Goal: Check status: Check status

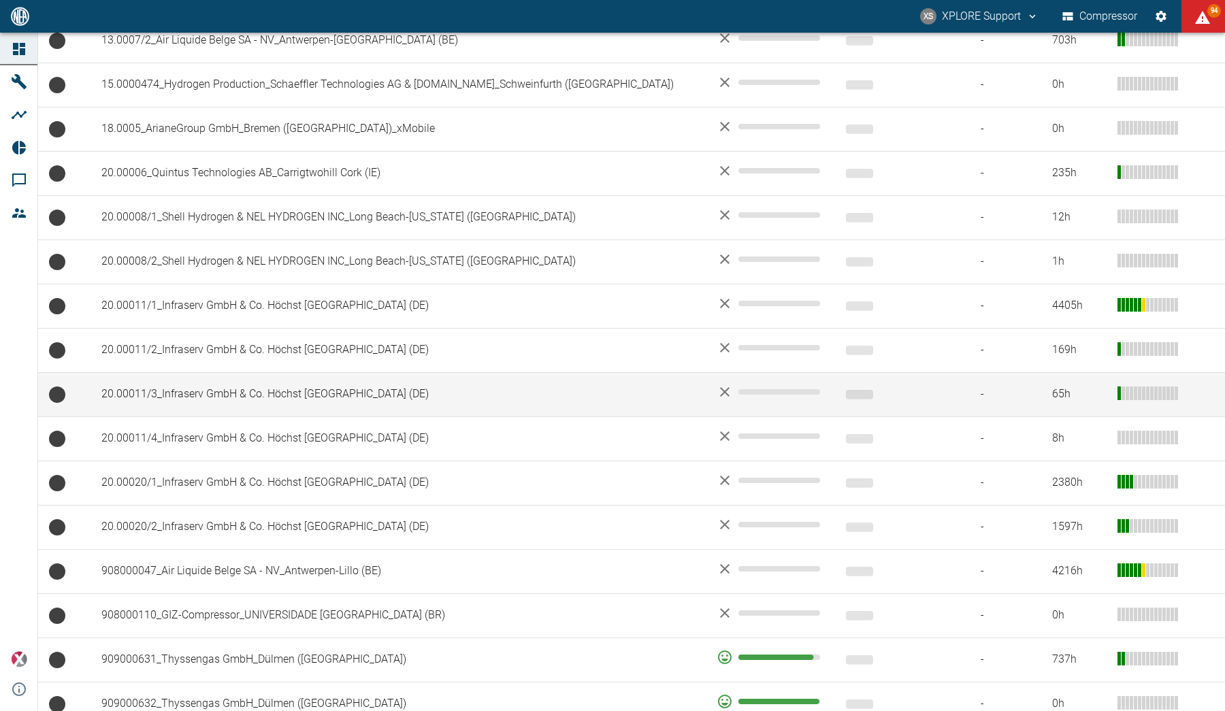
scroll to position [856, 0]
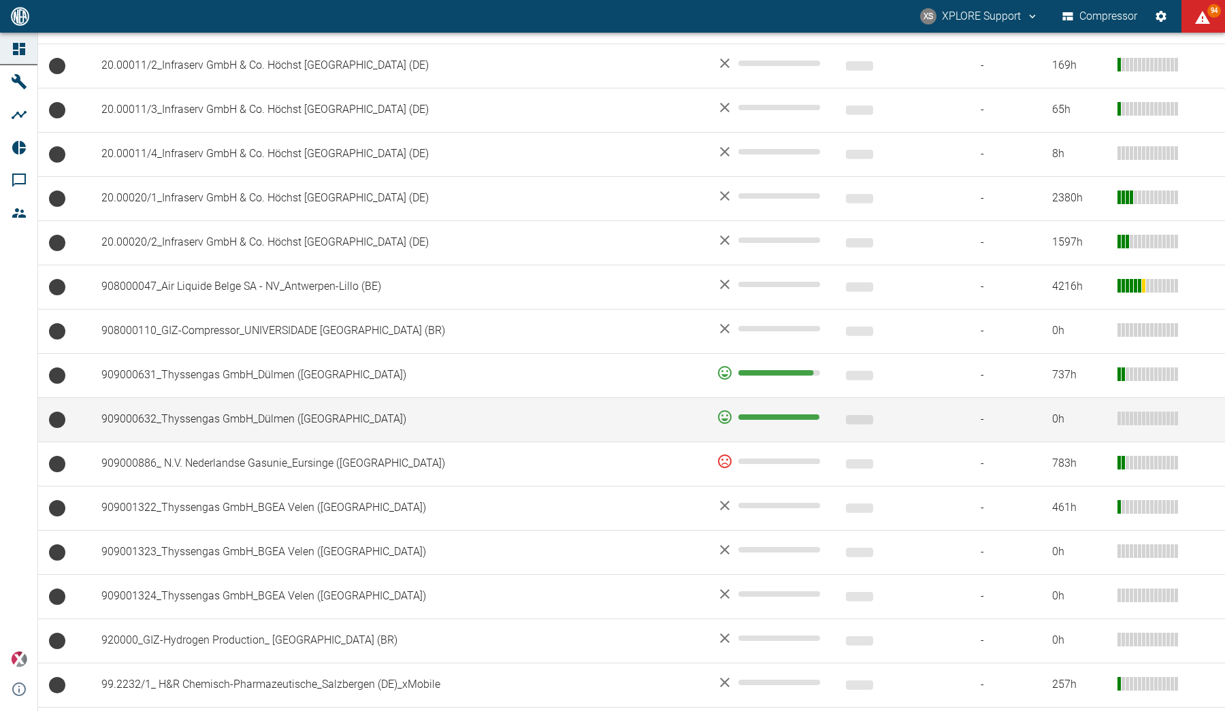
click at [579, 416] on td "909000632_Thyssengas GmbH_Dülmen ([GEOGRAPHIC_DATA])" at bounding box center [398, 420] width 615 height 44
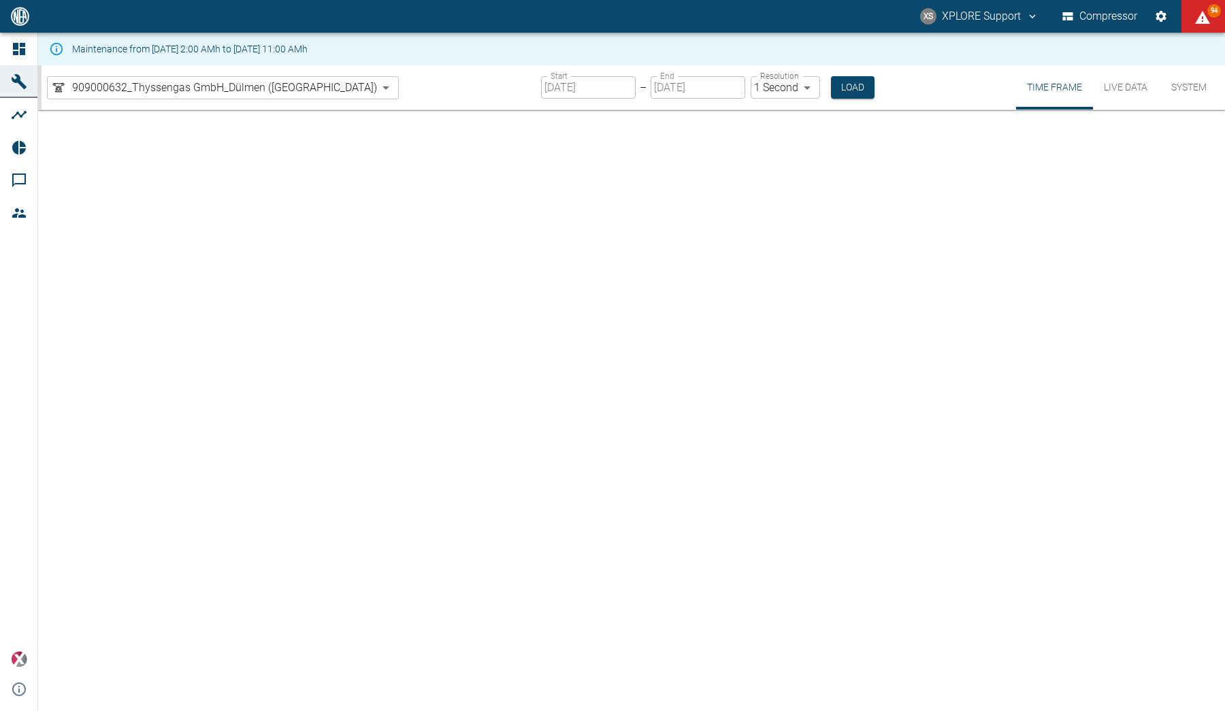
type input "2min"
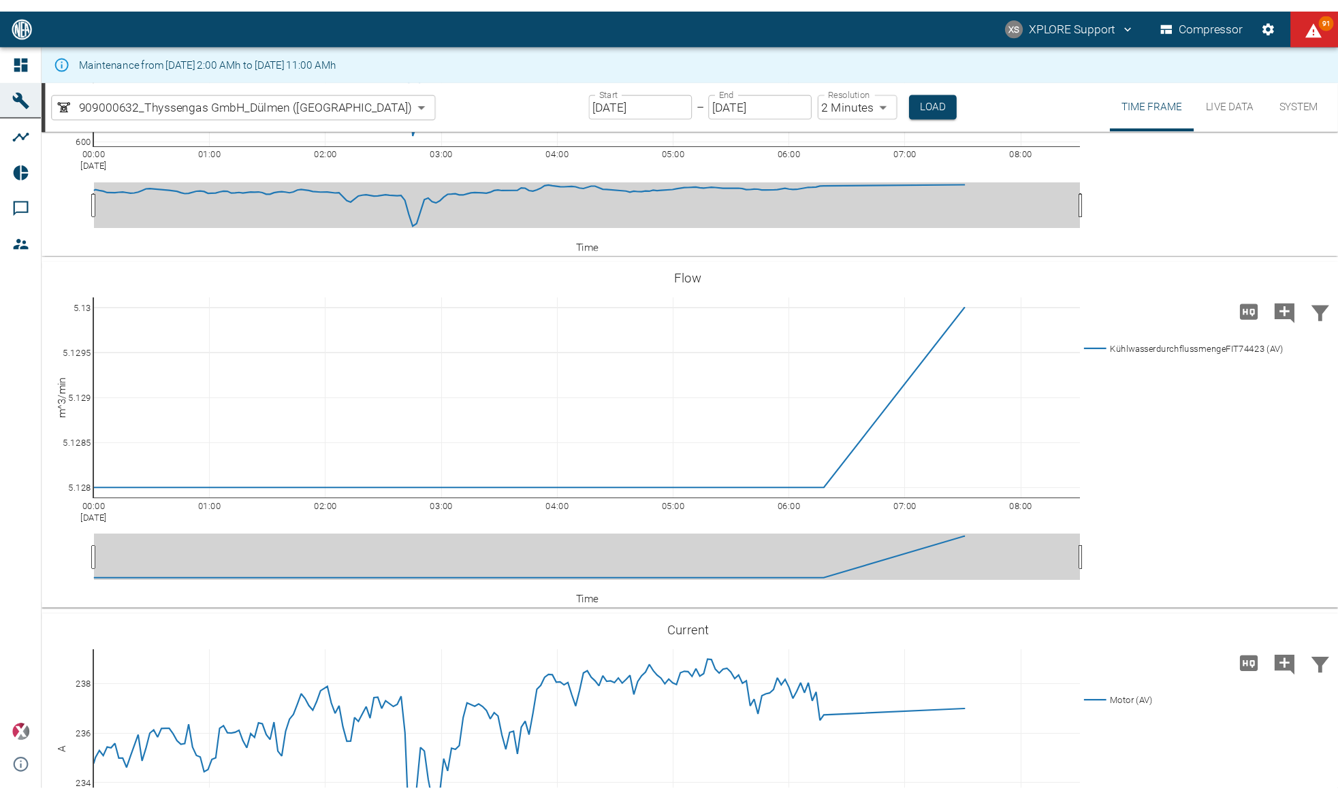
scroll to position [3313, 0]
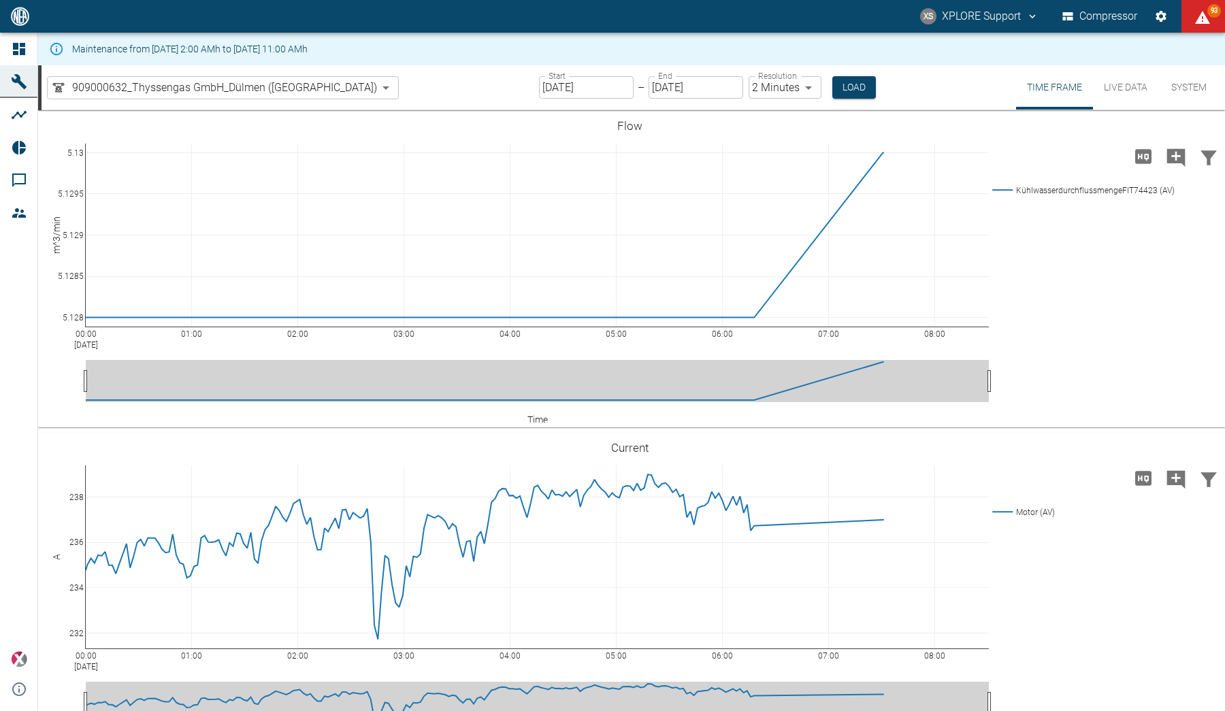
click at [539, 94] on input "[DATE]" at bounding box center [586, 87] width 95 height 22
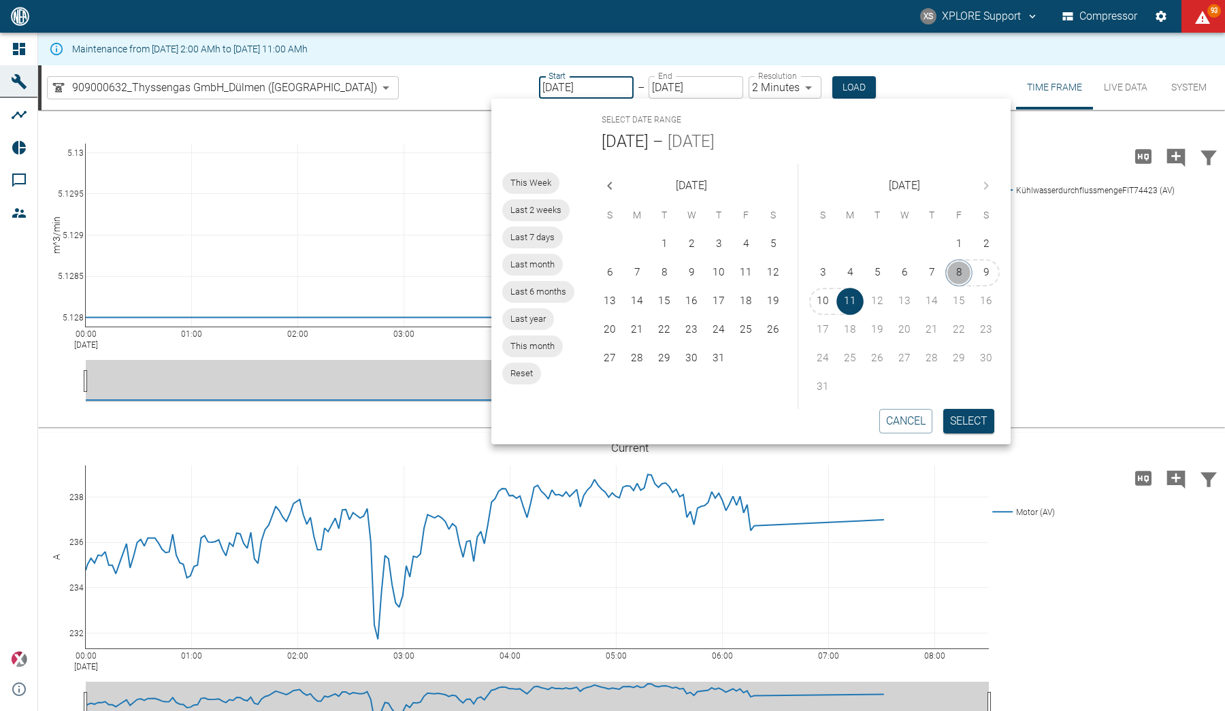
click at [961, 272] on button "8" at bounding box center [959, 272] width 27 height 27
type input "[DATE]"
click at [975, 417] on button "Select" at bounding box center [969, 421] width 51 height 25
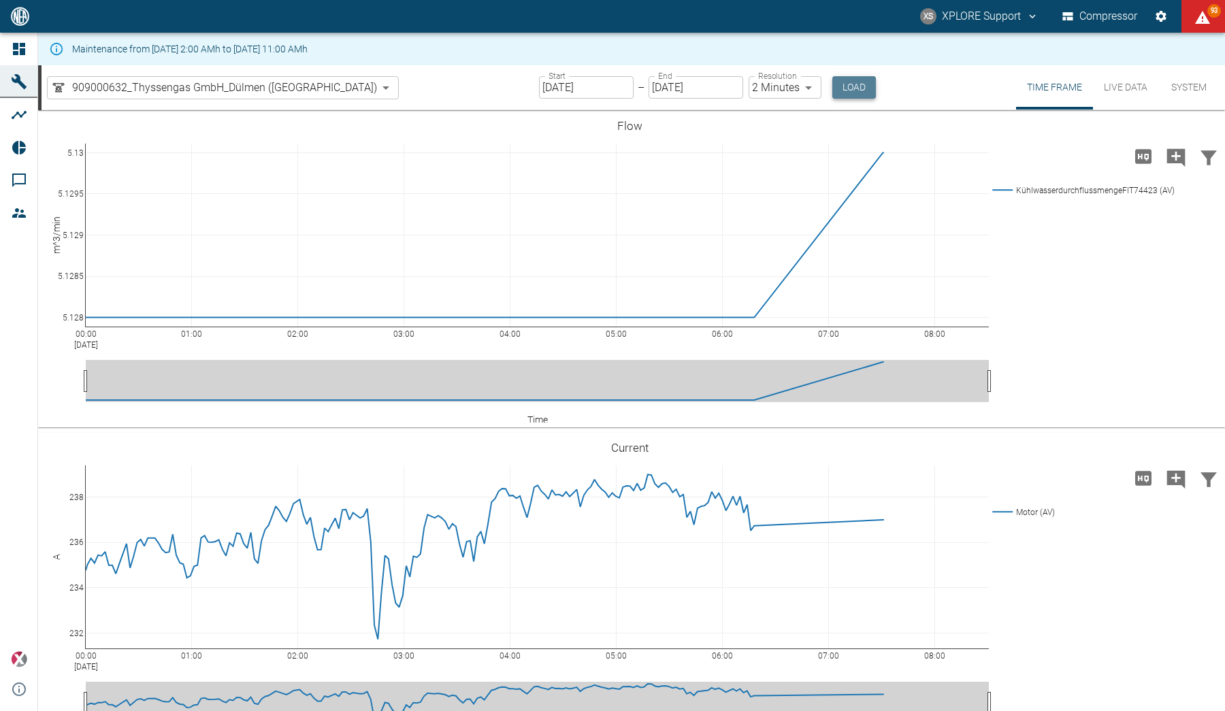
click at [833, 82] on button "Load" at bounding box center [855, 87] width 44 height 22
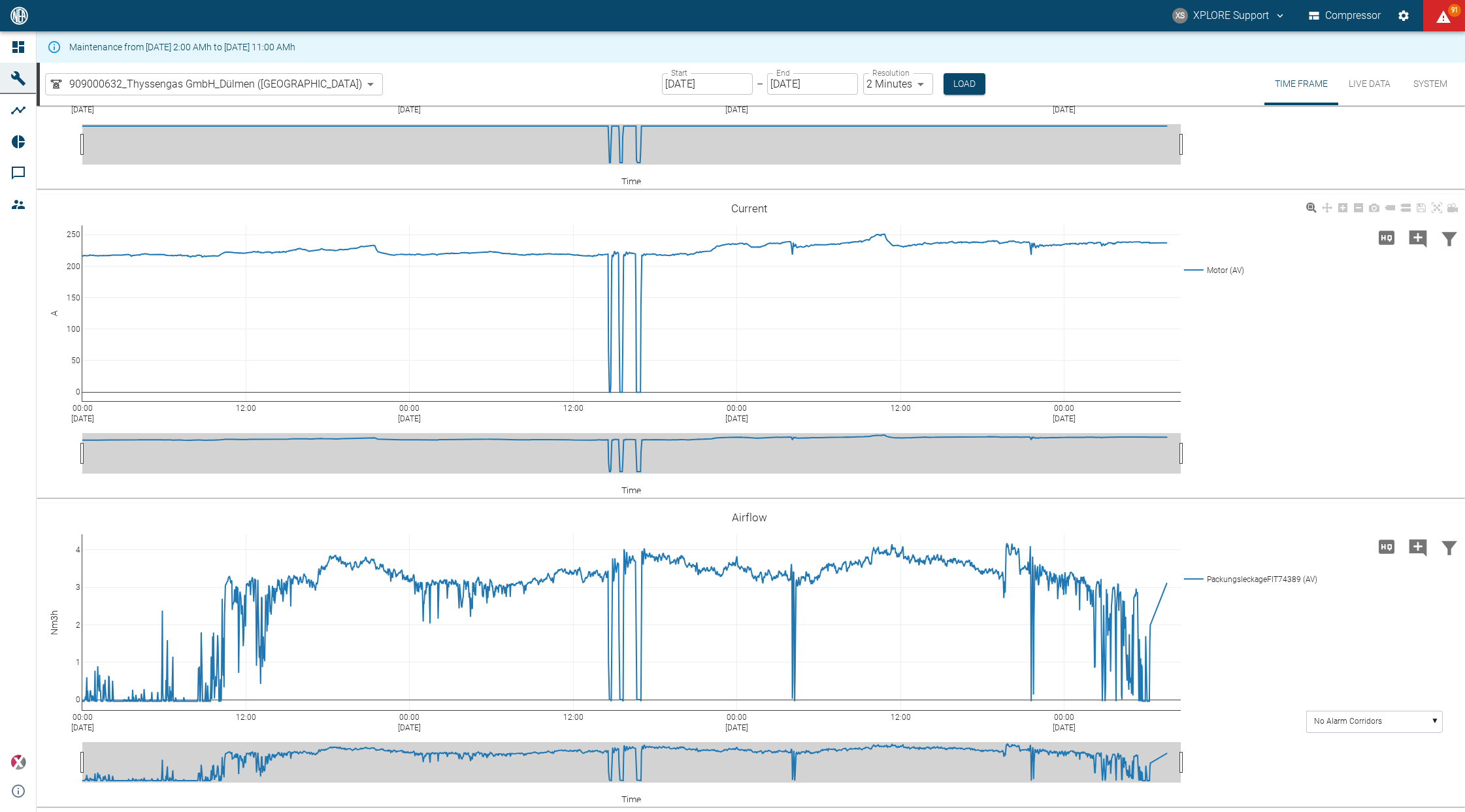
scroll to position [3850, 0]
drag, startPoint x: 75, startPoint y: 476, endPoint x: 73, endPoint y: 607, distance: 131.0
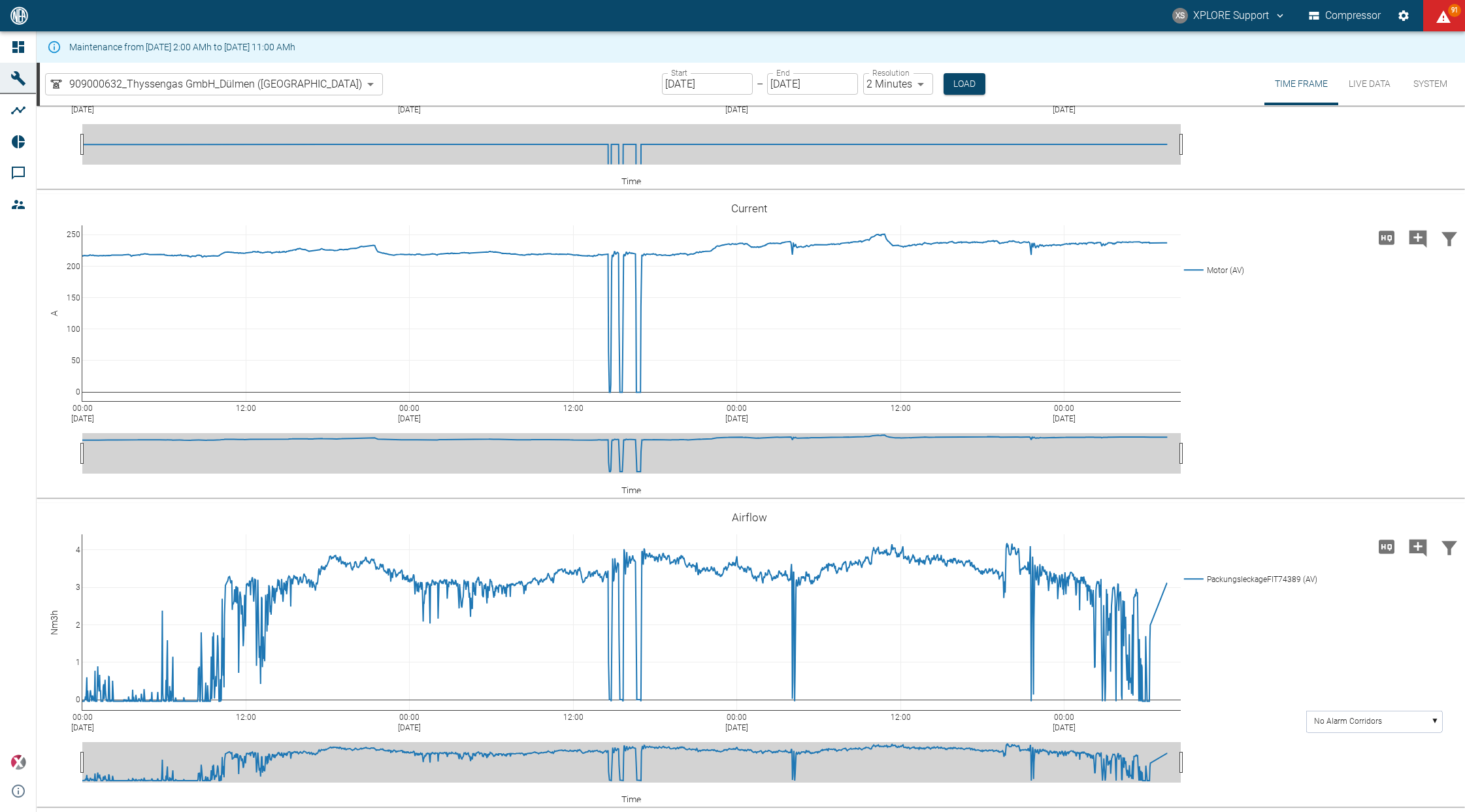
drag, startPoint x: 77, startPoint y: 479, endPoint x: 83, endPoint y: 518, distance: 39.5
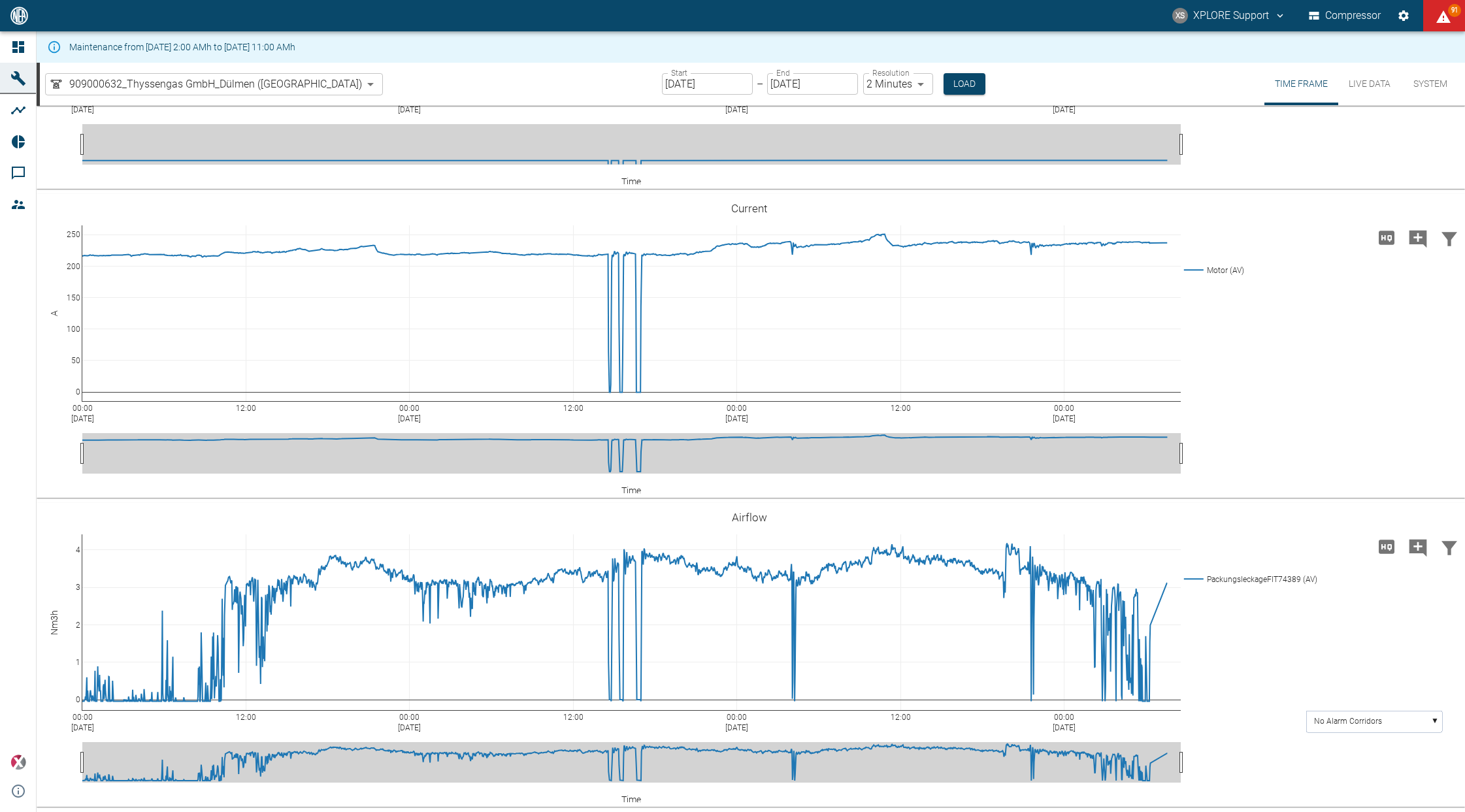
drag, startPoint x: 76, startPoint y: 312, endPoint x: 81, endPoint y: 259, distance: 53.2
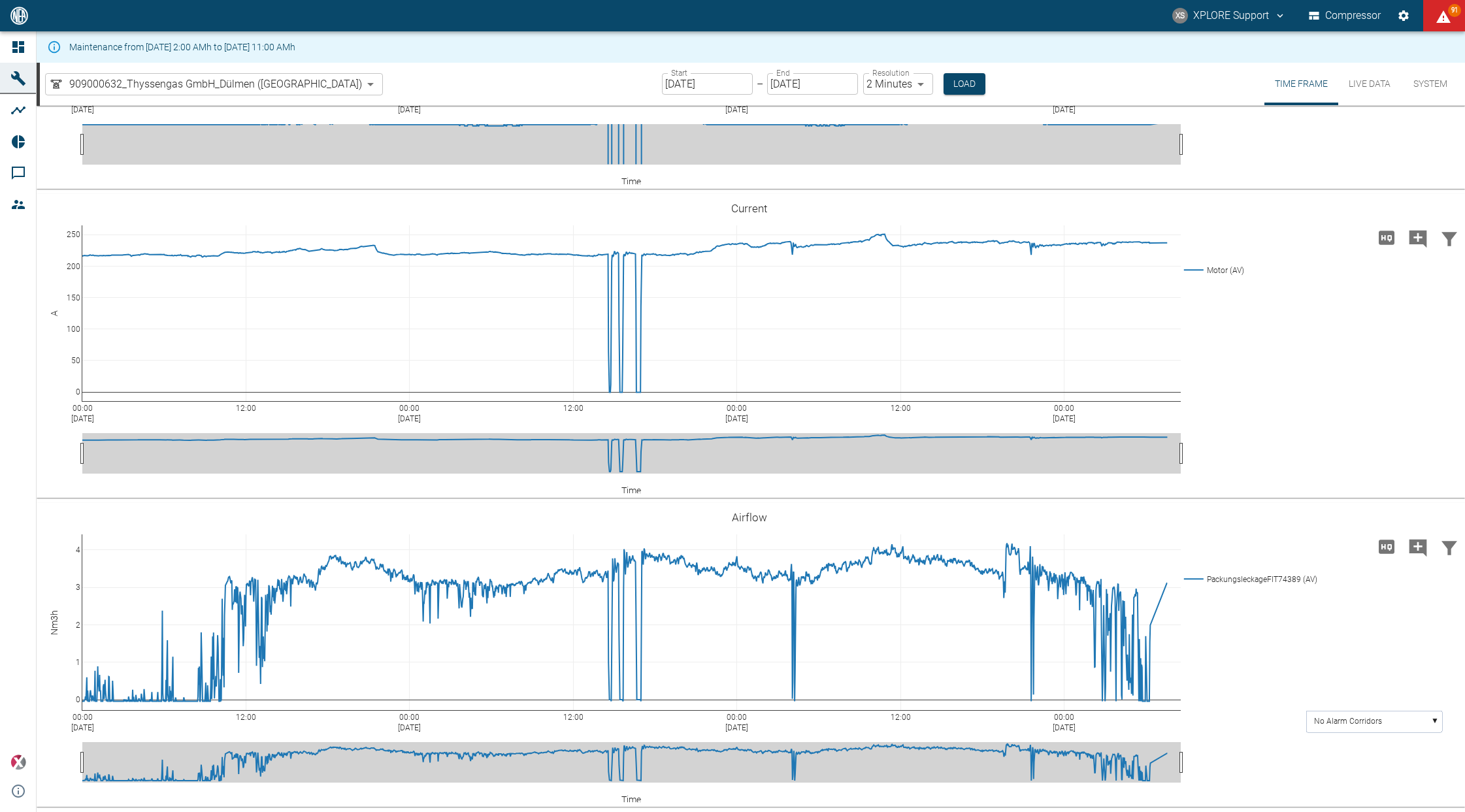
scroll to position [3838, 0]
drag, startPoint x: 75, startPoint y: 408, endPoint x: 68, endPoint y: 478, distance: 70.3
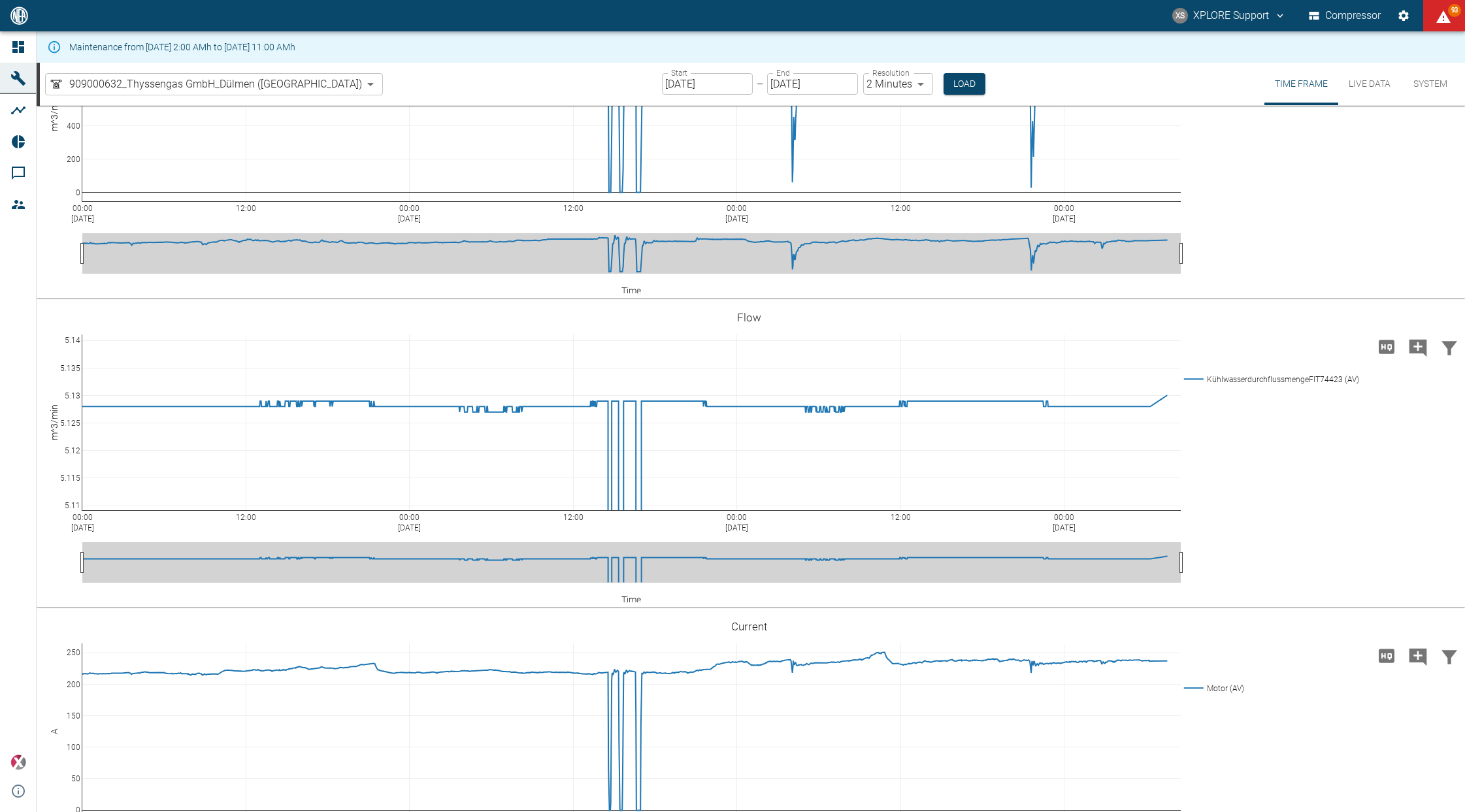
scroll to position [2937, 0]
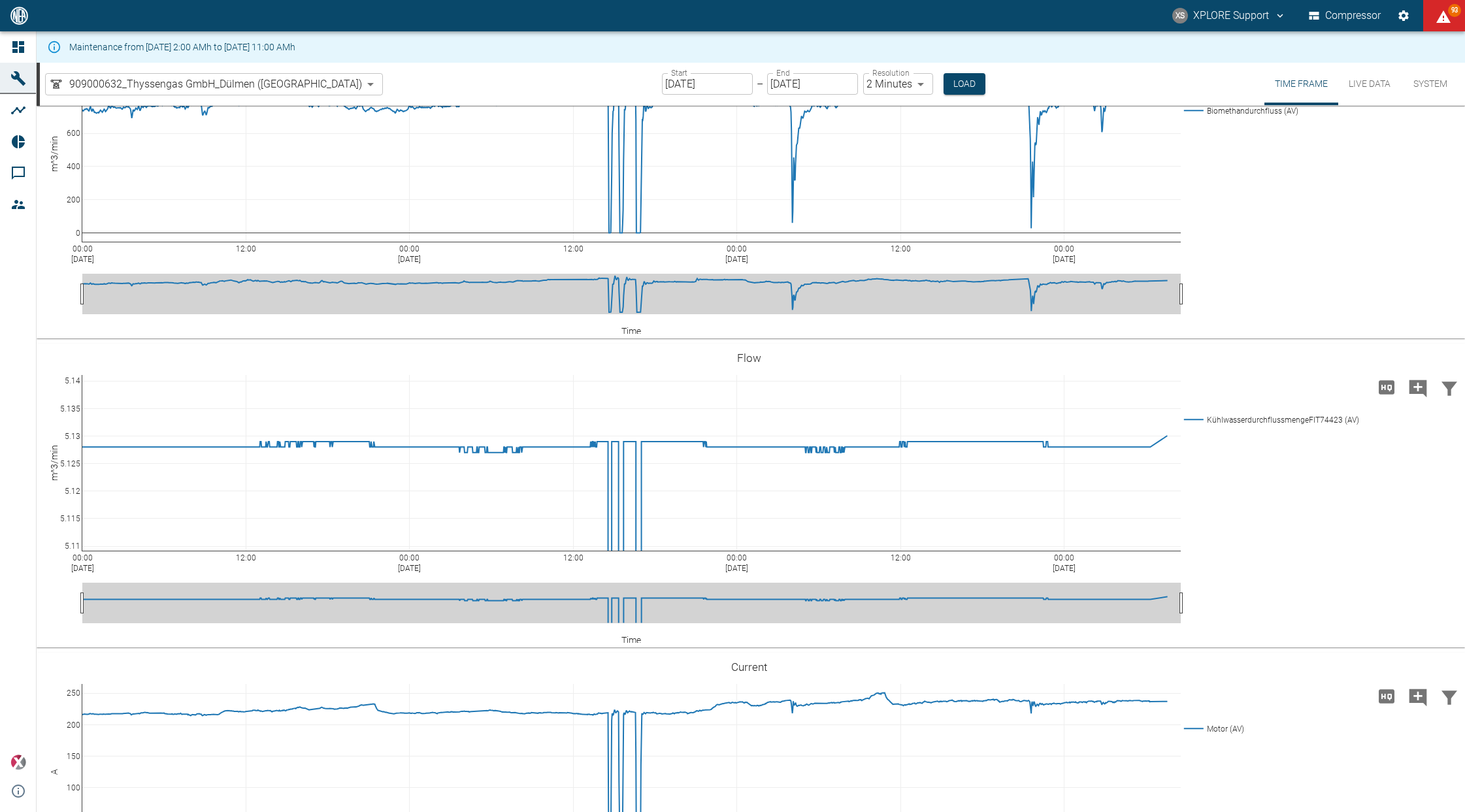
scroll to position [2967, 0]
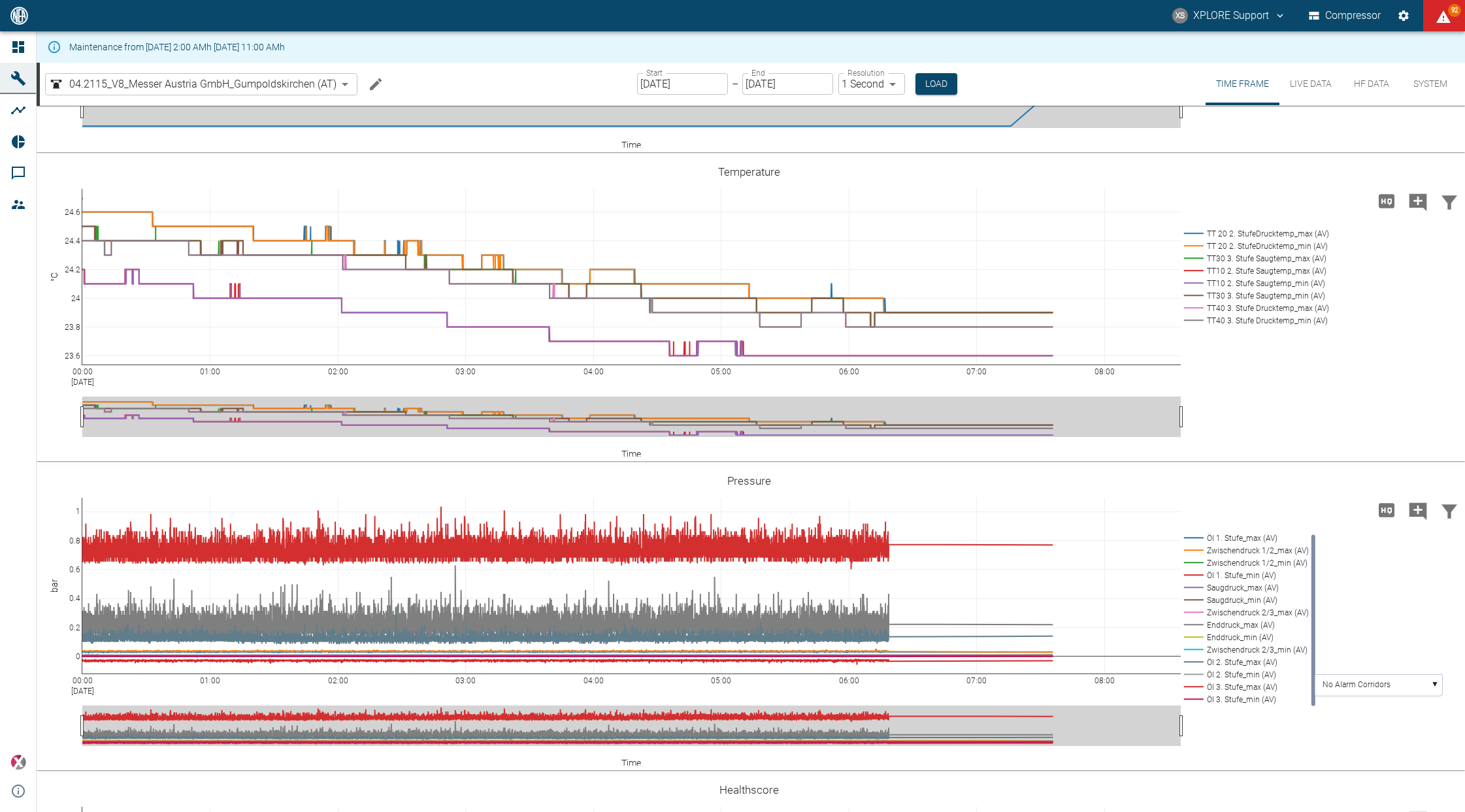
scroll to position [400, 0]
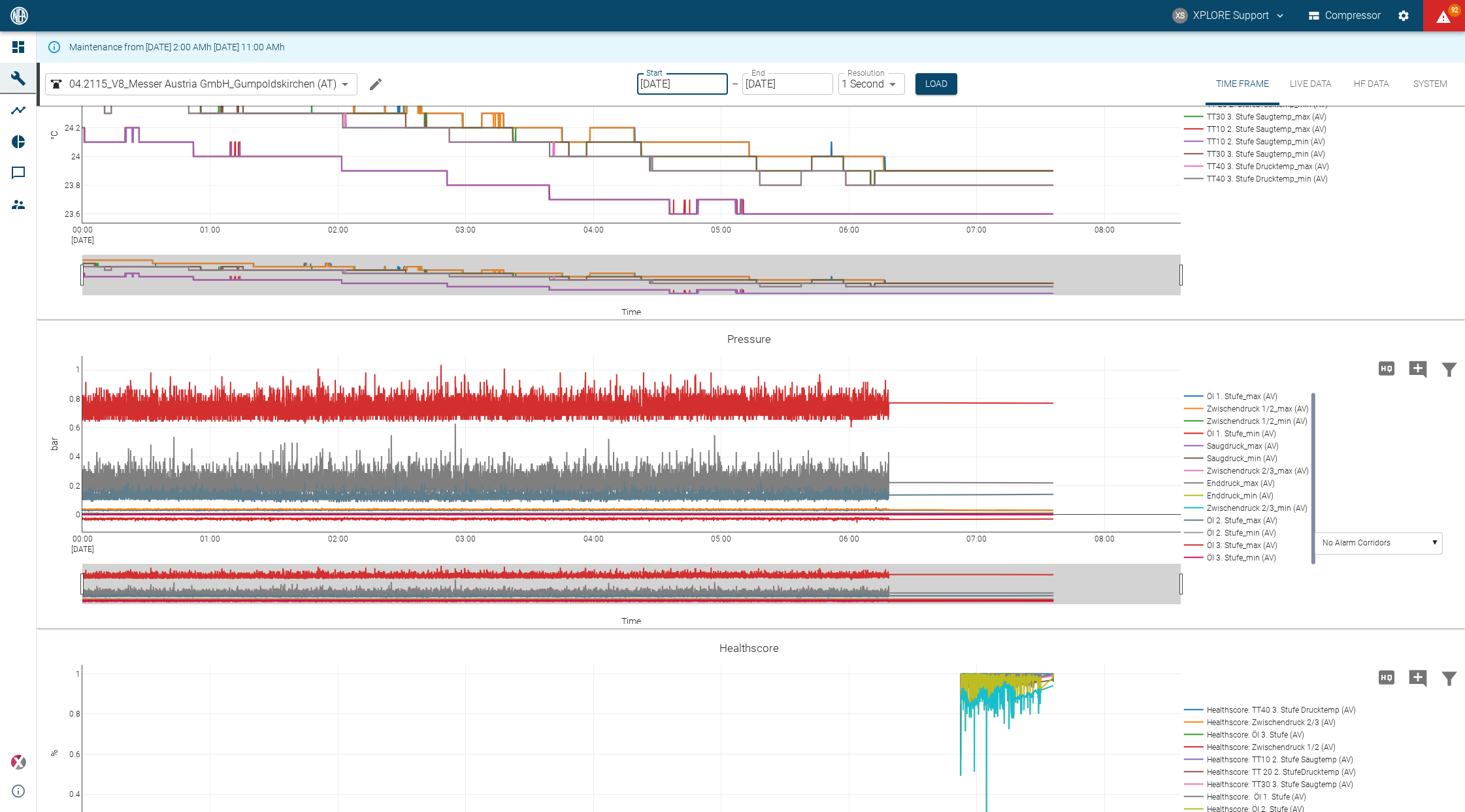
click at [683, 84] on input "[DATE]" at bounding box center [683, 84] width 91 height 21
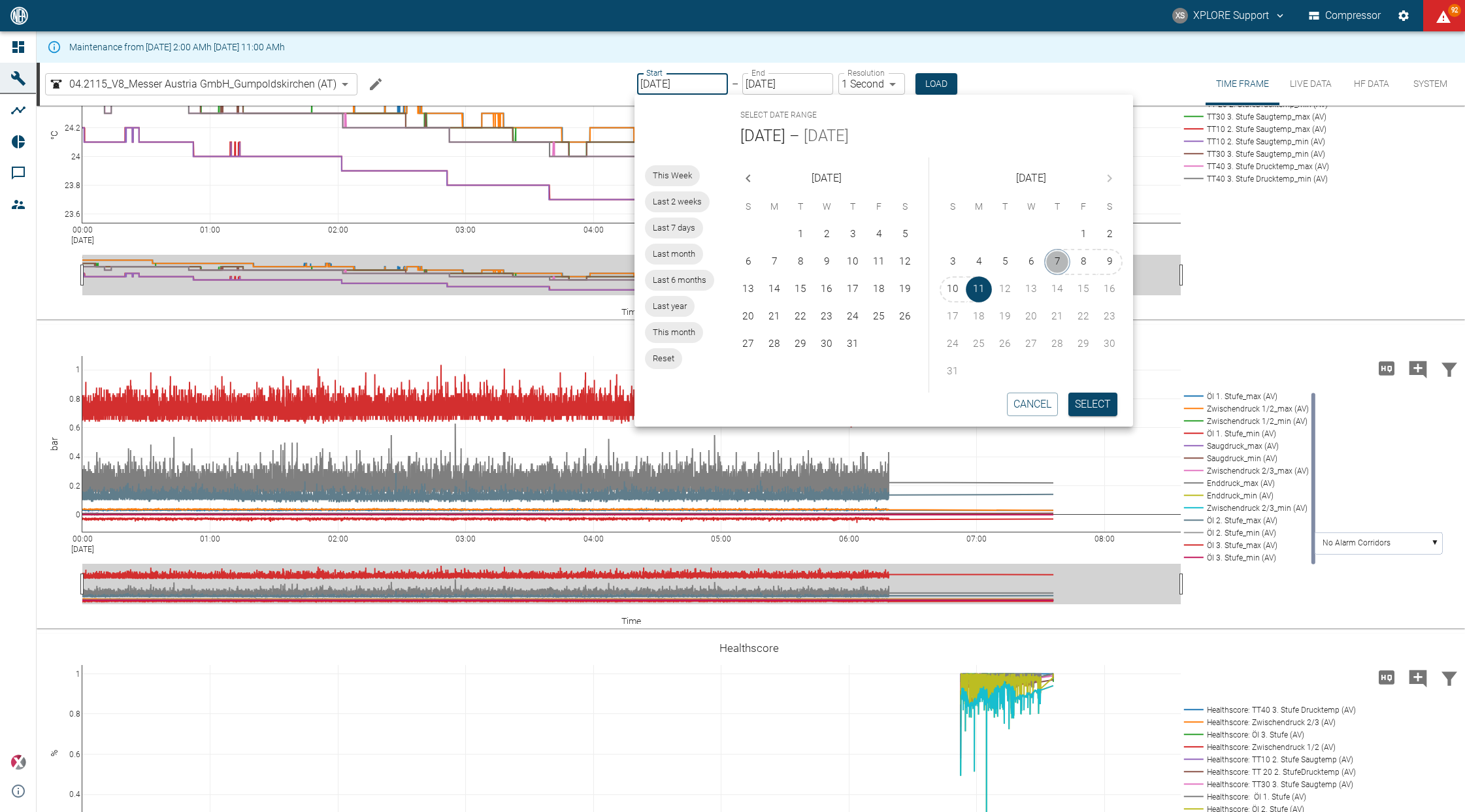
click at [1068, 261] on button "7" at bounding box center [1057, 261] width 26 height 26
type input "[DATE]"
type input "2min"
click at [1082, 405] on button "Select" at bounding box center [1092, 404] width 49 height 24
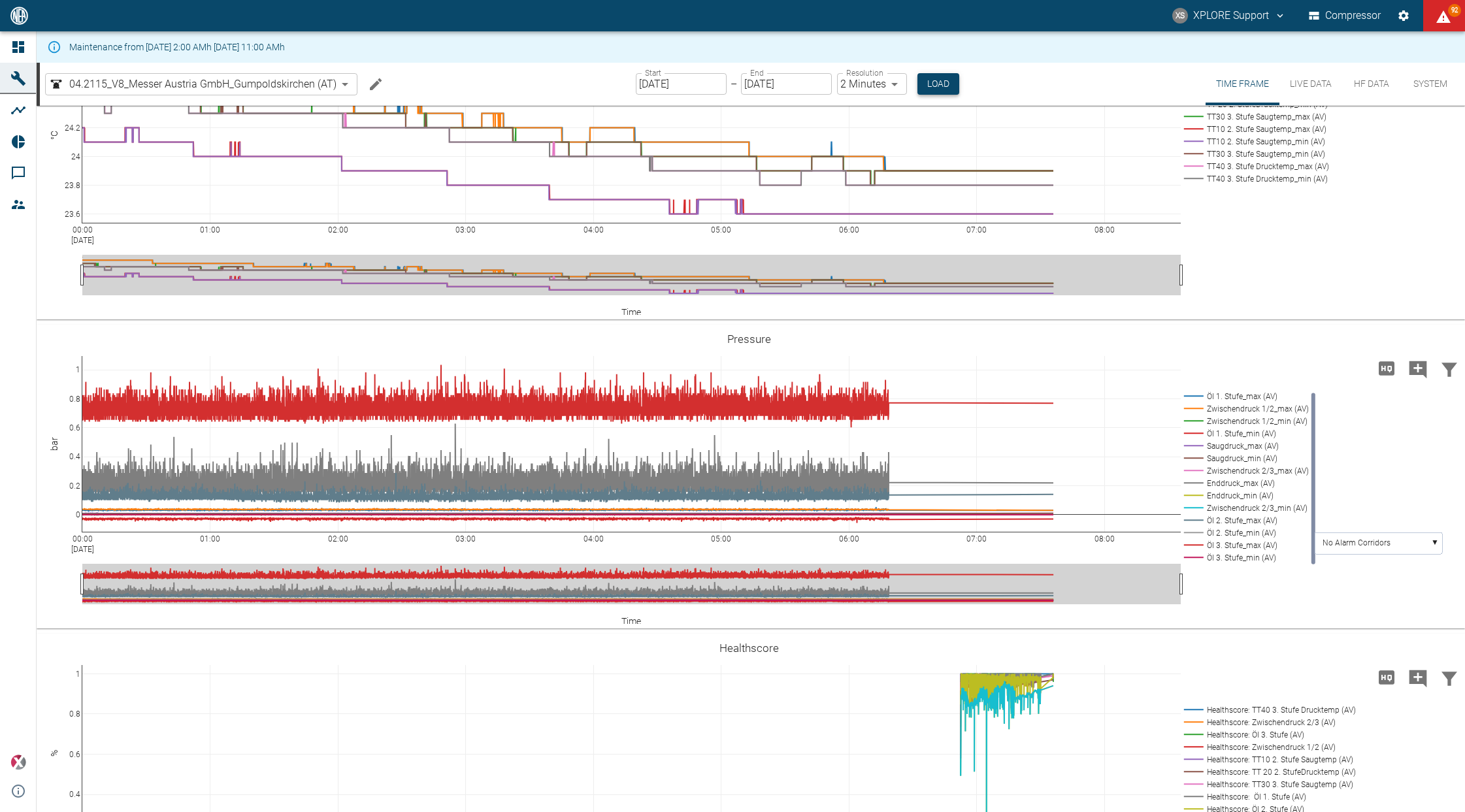
click at [943, 85] on button "Load" at bounding box center [939, 84] width 42 height 21
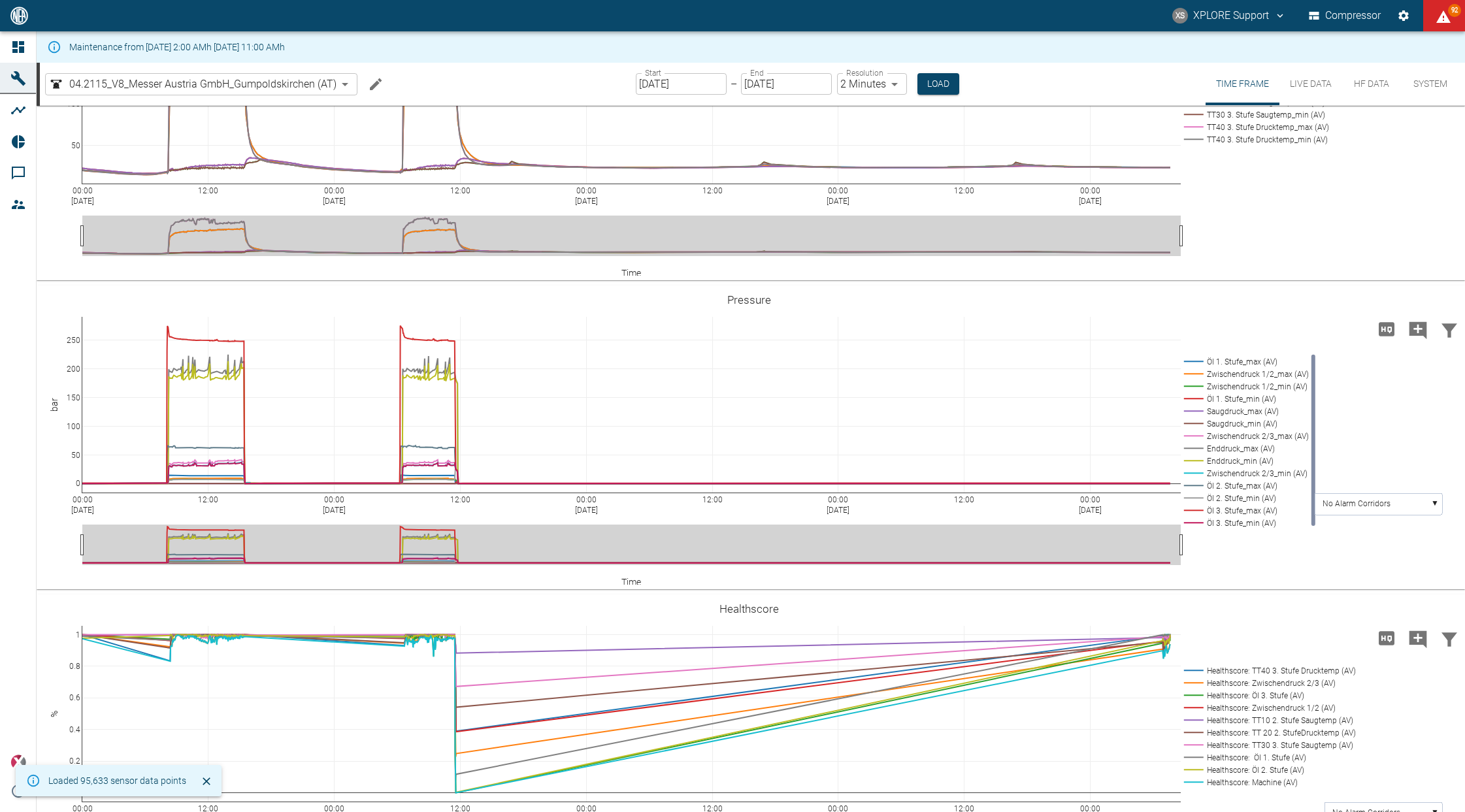
scroll to position [531, 0]
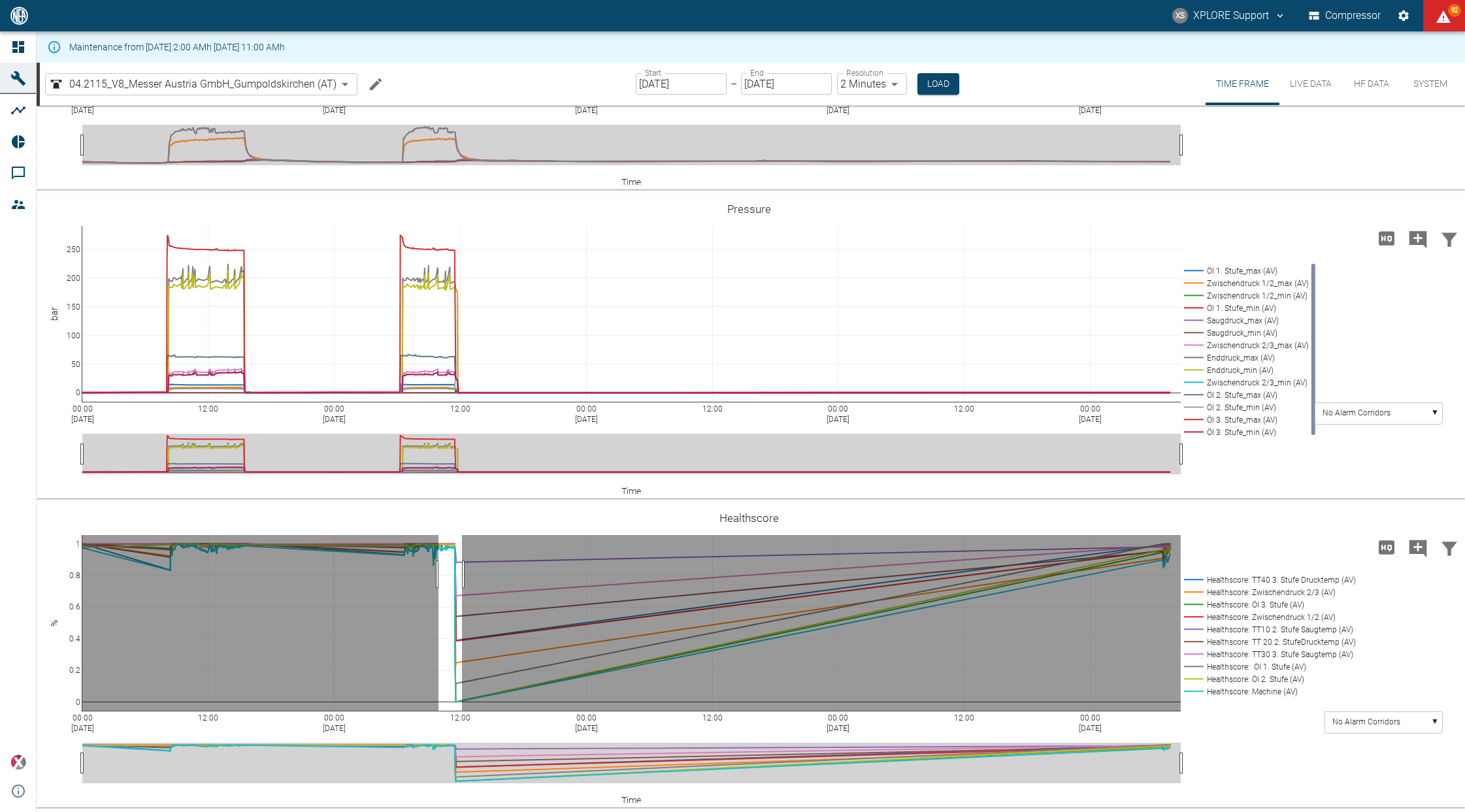
drag, startPoint x: 439, startPoint y: 574, endPoint x: 464, endPoint y: 576, distance: 25.1
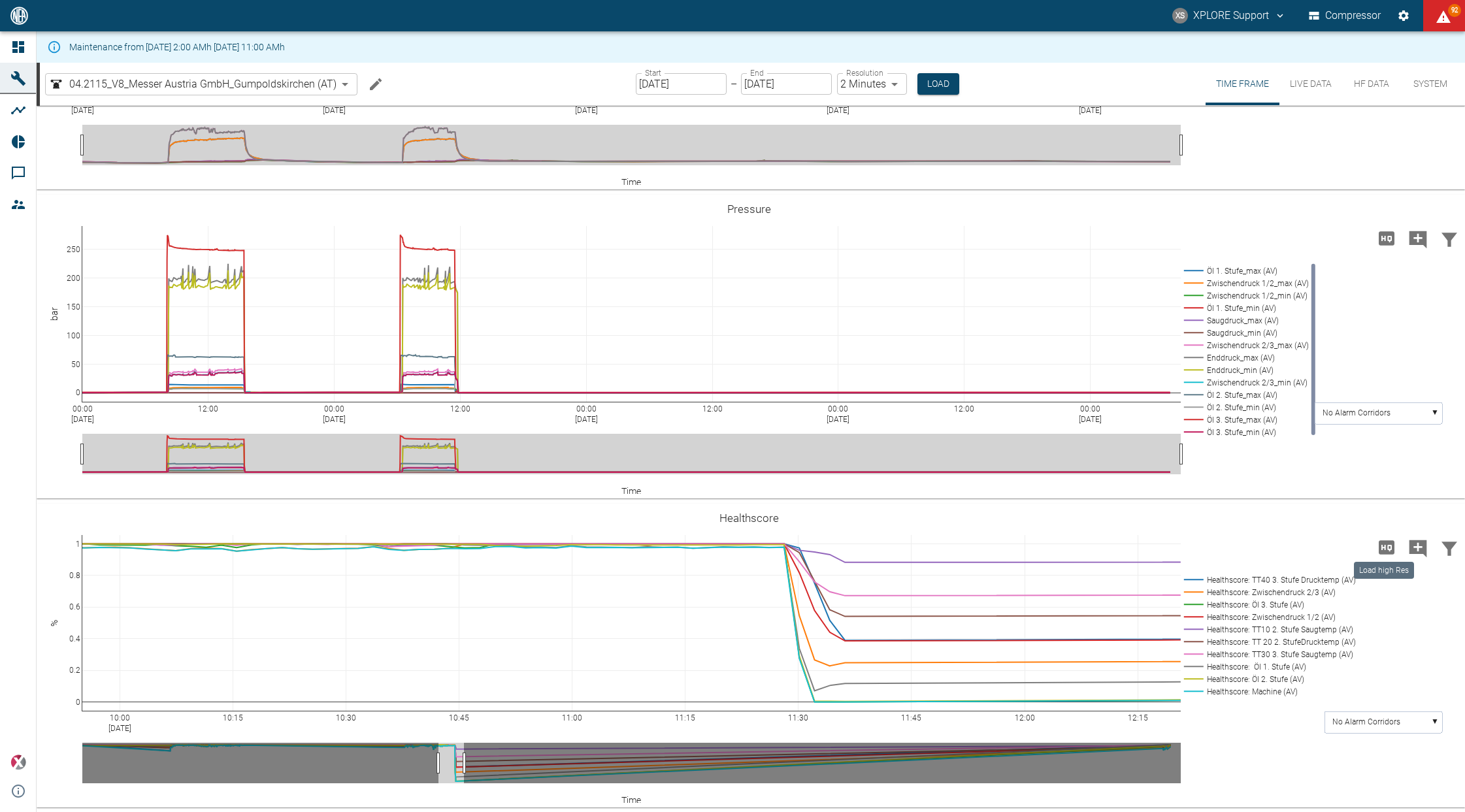
click at [1389, 553] on div "Load high Res" at bounding box center [1383, 566] width 62 height 28
click at [1386, 549] on icon "Load high Res" at bounding box center [1387, 548] width 21 height 21
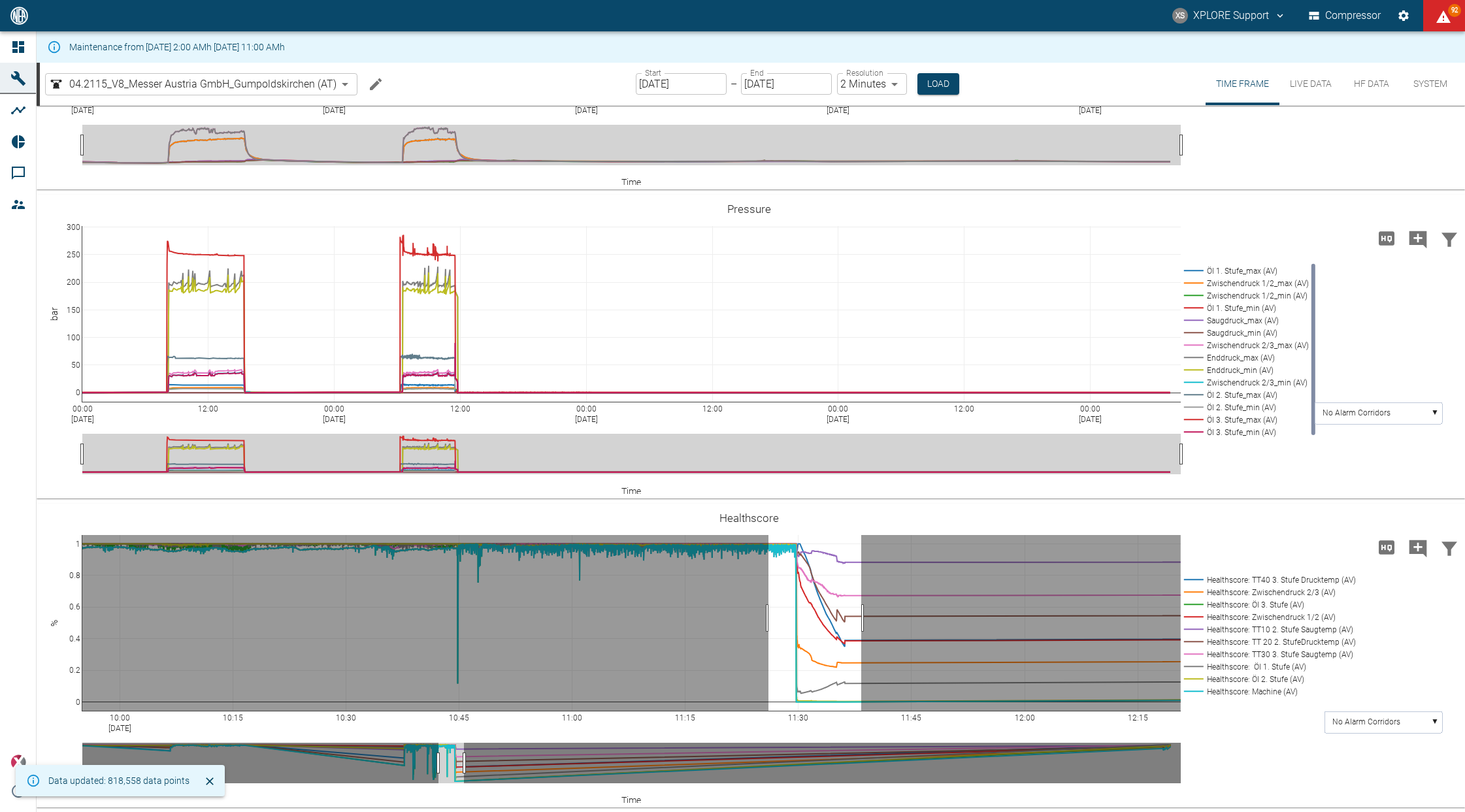
drag, startPoint x: 769, startPoint y: 618, endPoint x: 865, endPoint y: 619, distance: 96.0
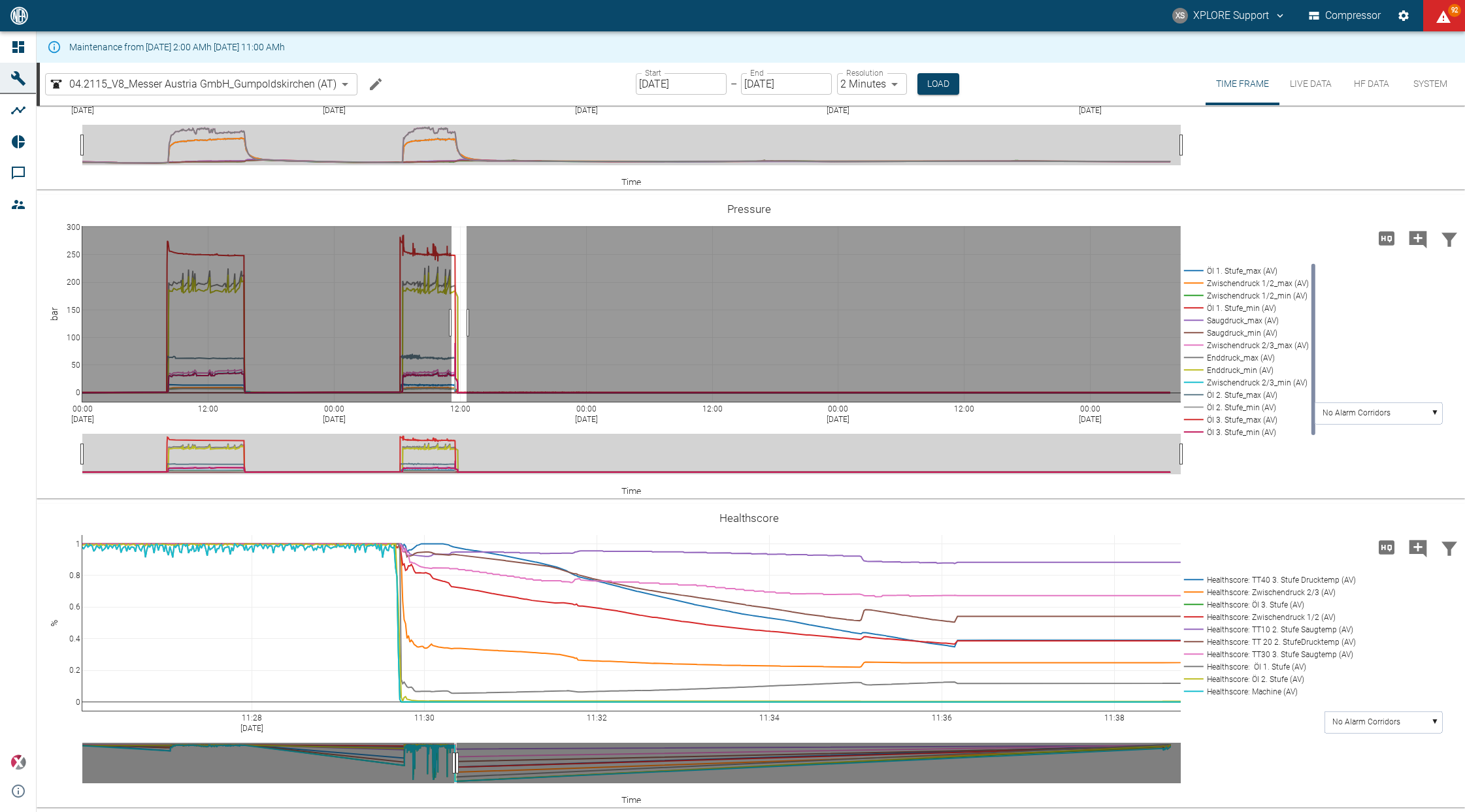
drag, startPoint x: 451, startPoint y: 322, endPoint x: 467, endPoint y: 322, distance: 16.0
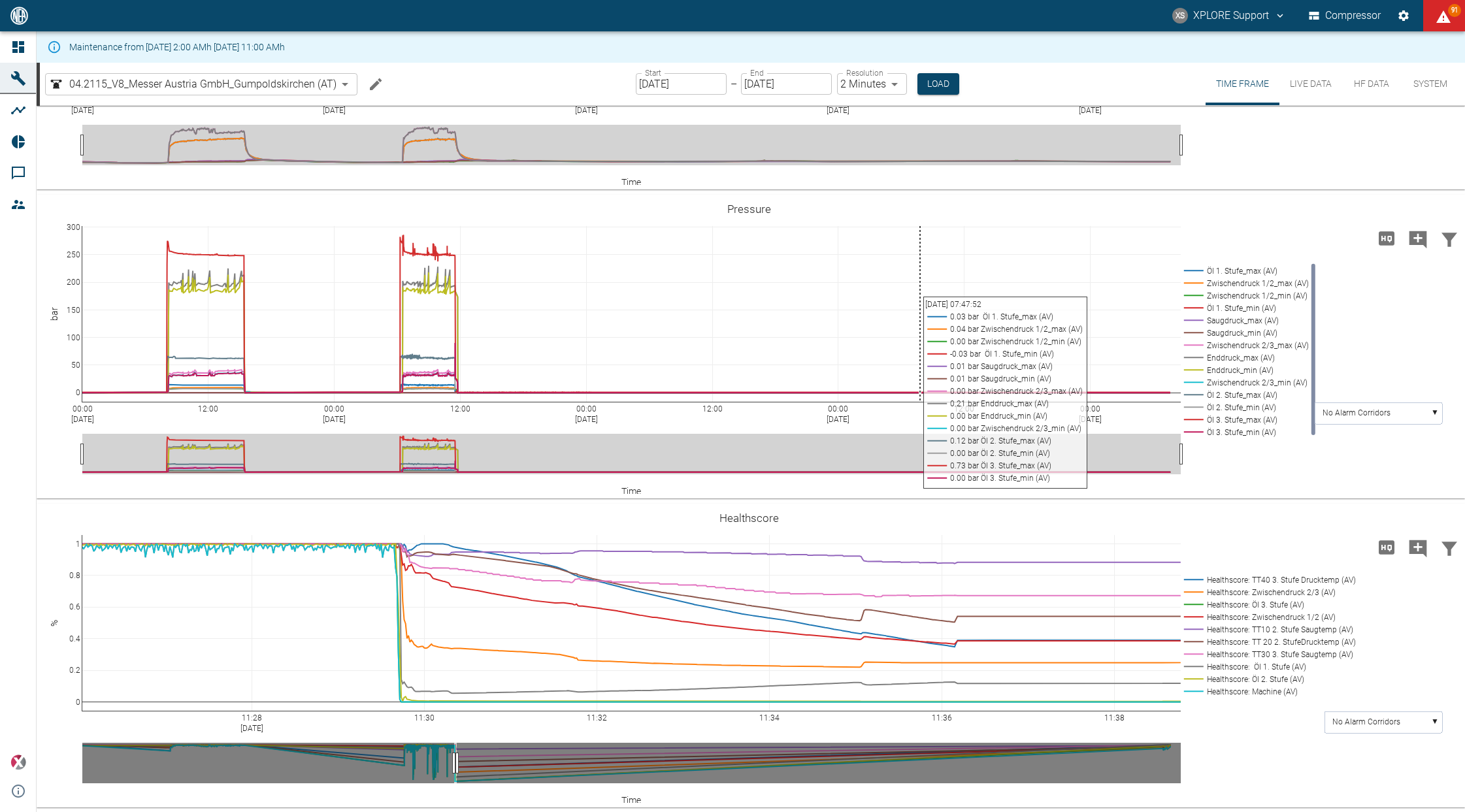
click at [10, 50] on link "Dashboard" at bounding box center [17, 47] width 36 height 32
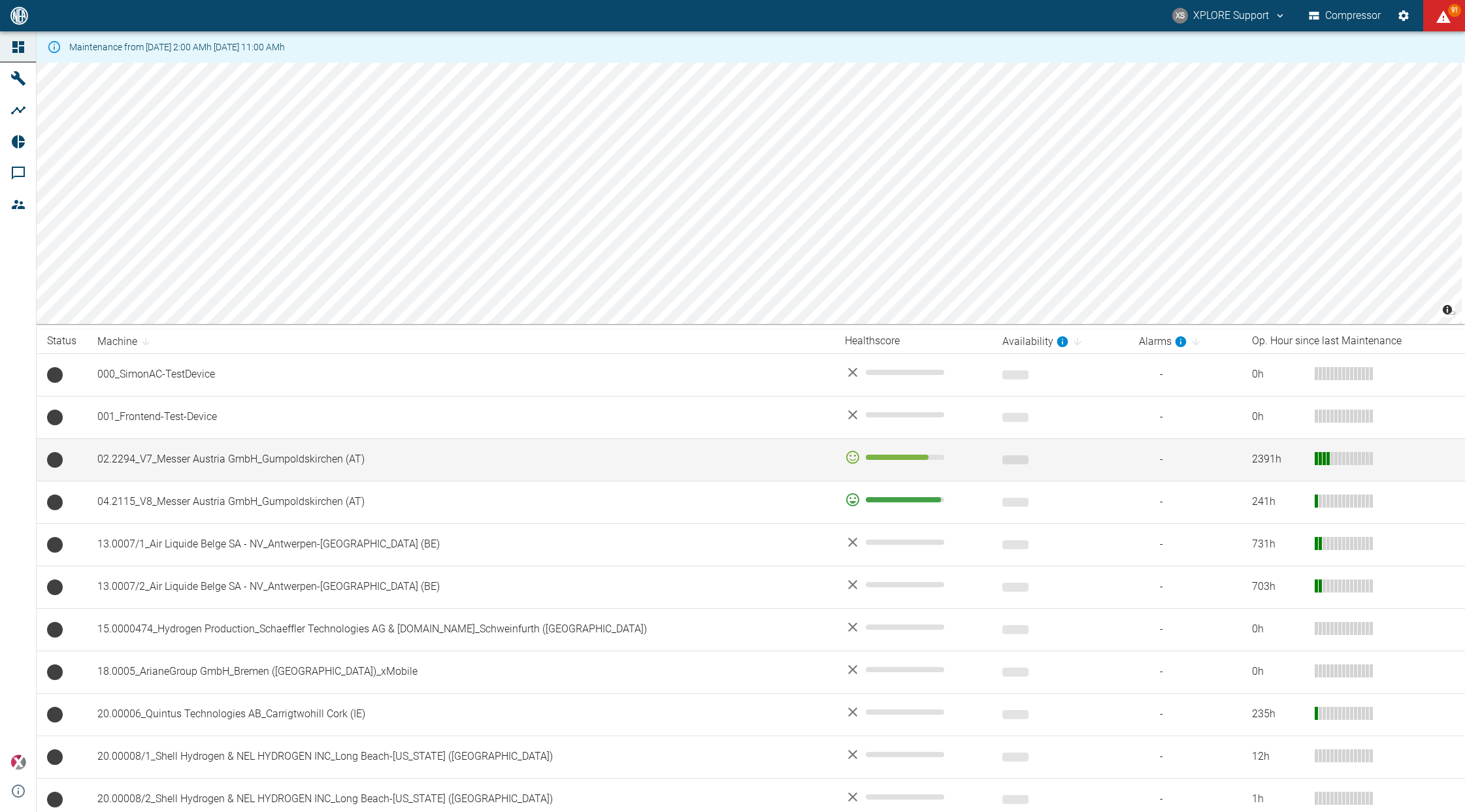
click at [415, 452] on td "02.2294_V7_Messer Austria GmbH_Gumpoldskirchen (AT)" at bounding box center [461, 460] width 748 height 42
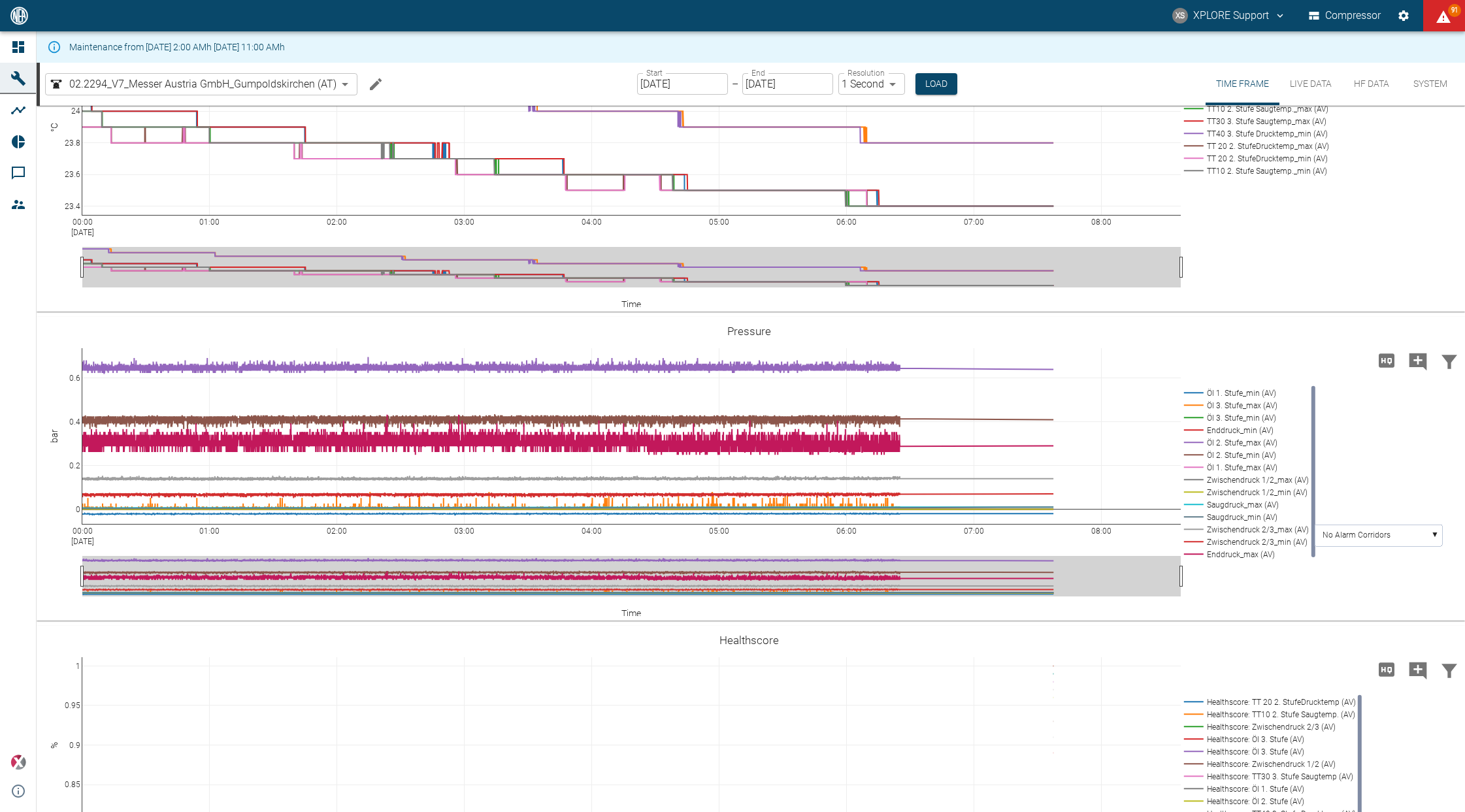
scroll to position [531, 0]
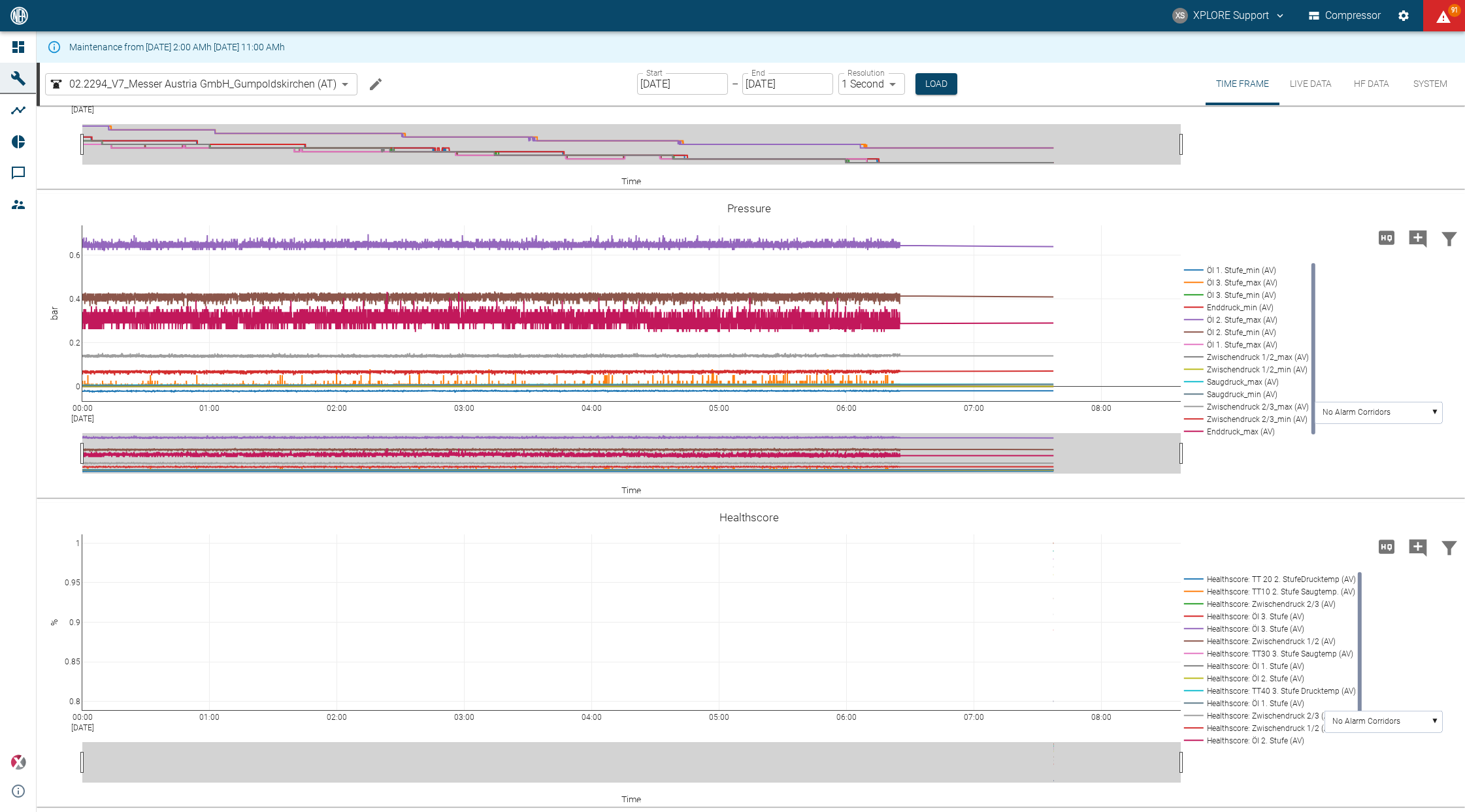
click at [783, 82] on input "[DATE]" at bounding box center [787, 84] width 91 height 21
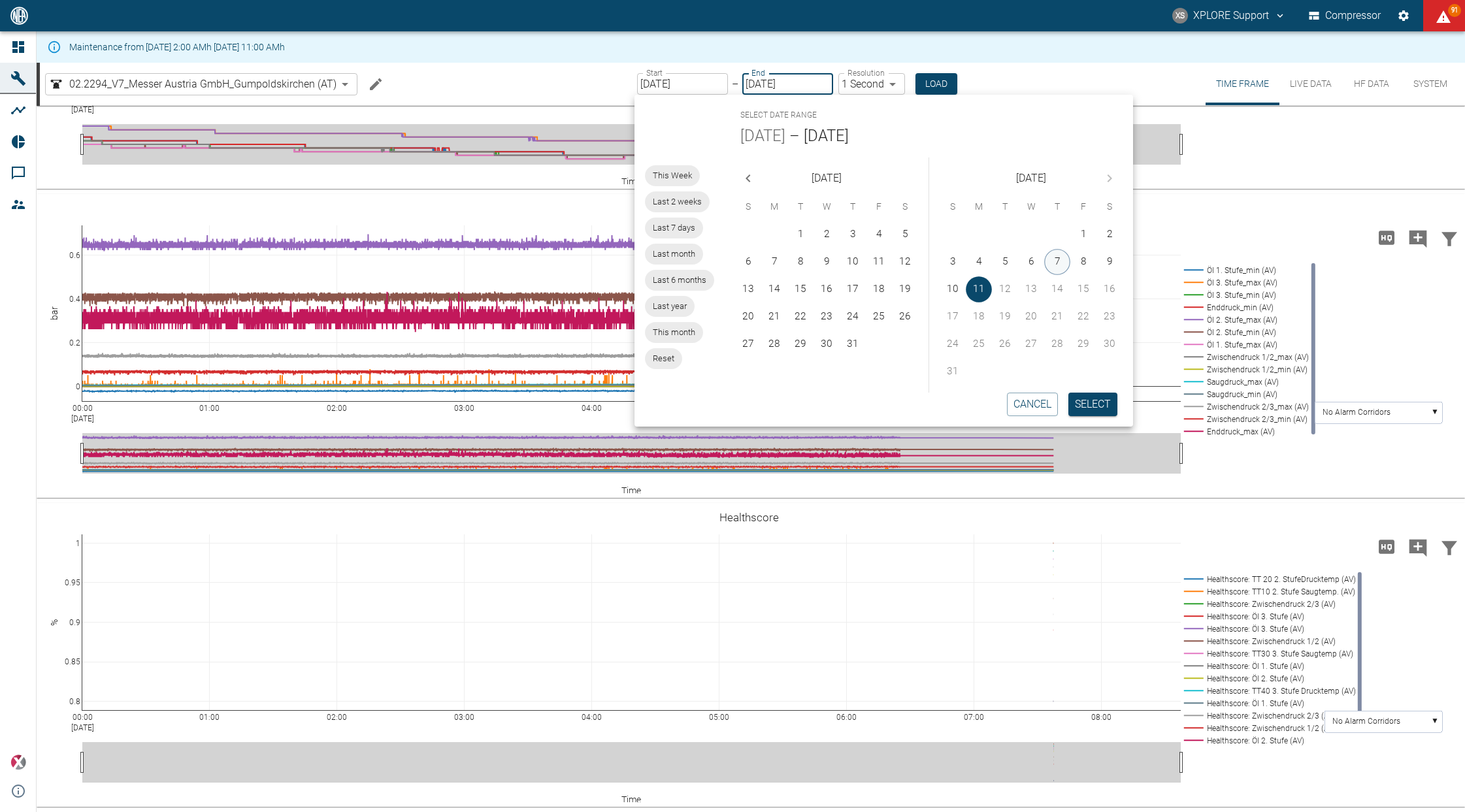
click at [1057, 259] on button "7" at bounding box center [1057, 261] width 26 height 26
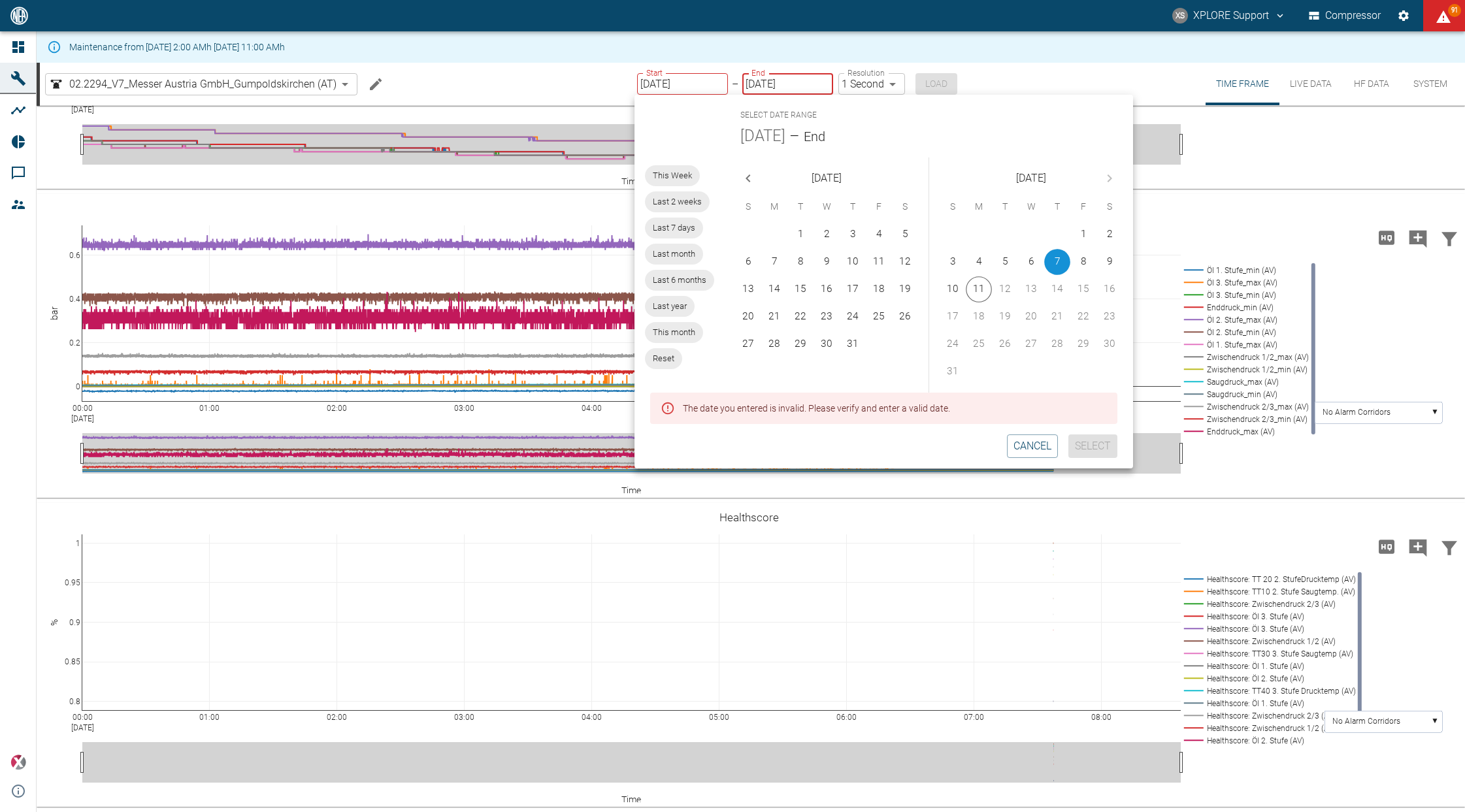
type input "08/07/2025"
type input "2min"
click at [986, 288] on button "11" at bounding box center [977, 289] width 26 height 26
type input "[DATE]"
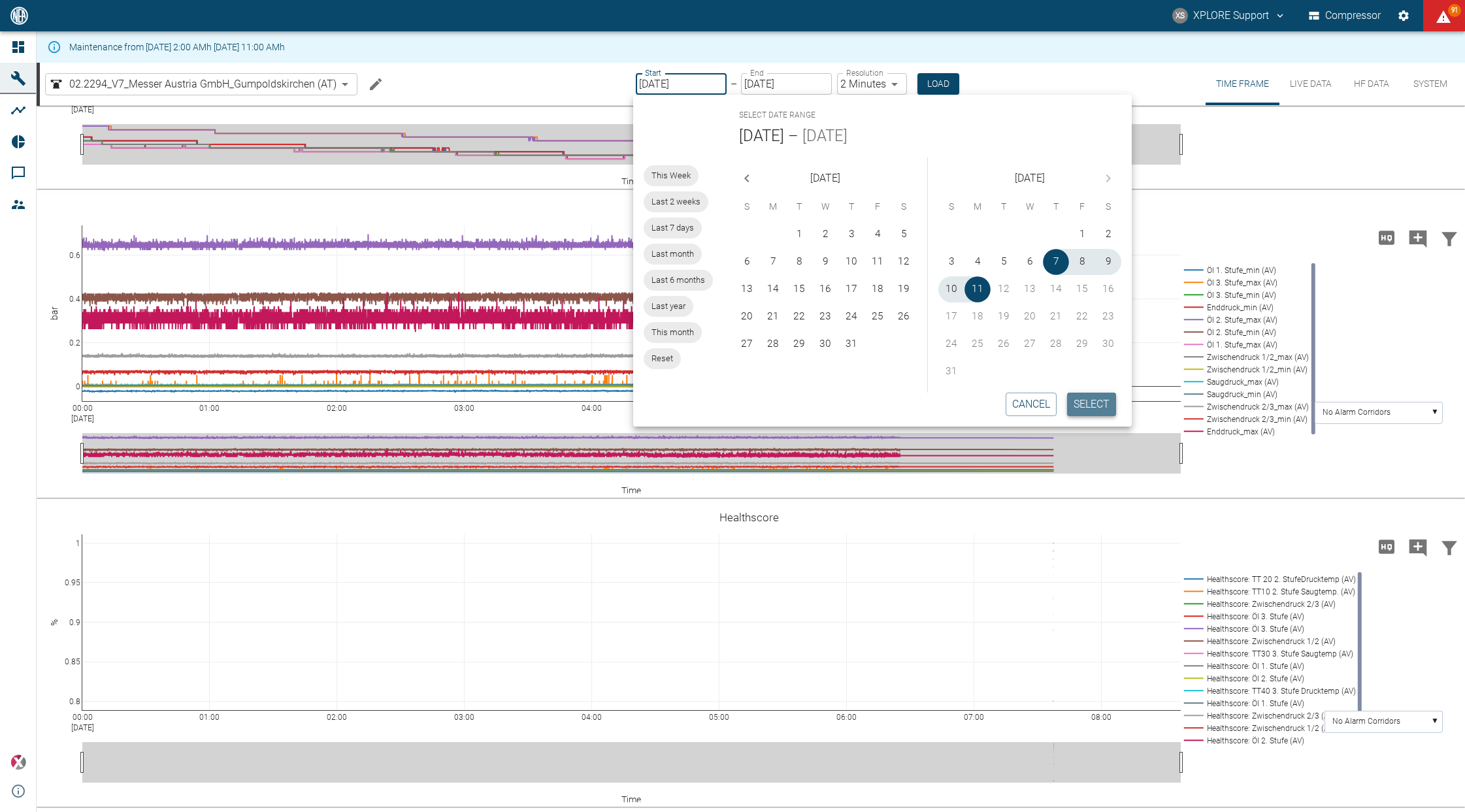
click at [1098, 408] on button "Select" at bounding box center [1092, 404] width 49 height 24
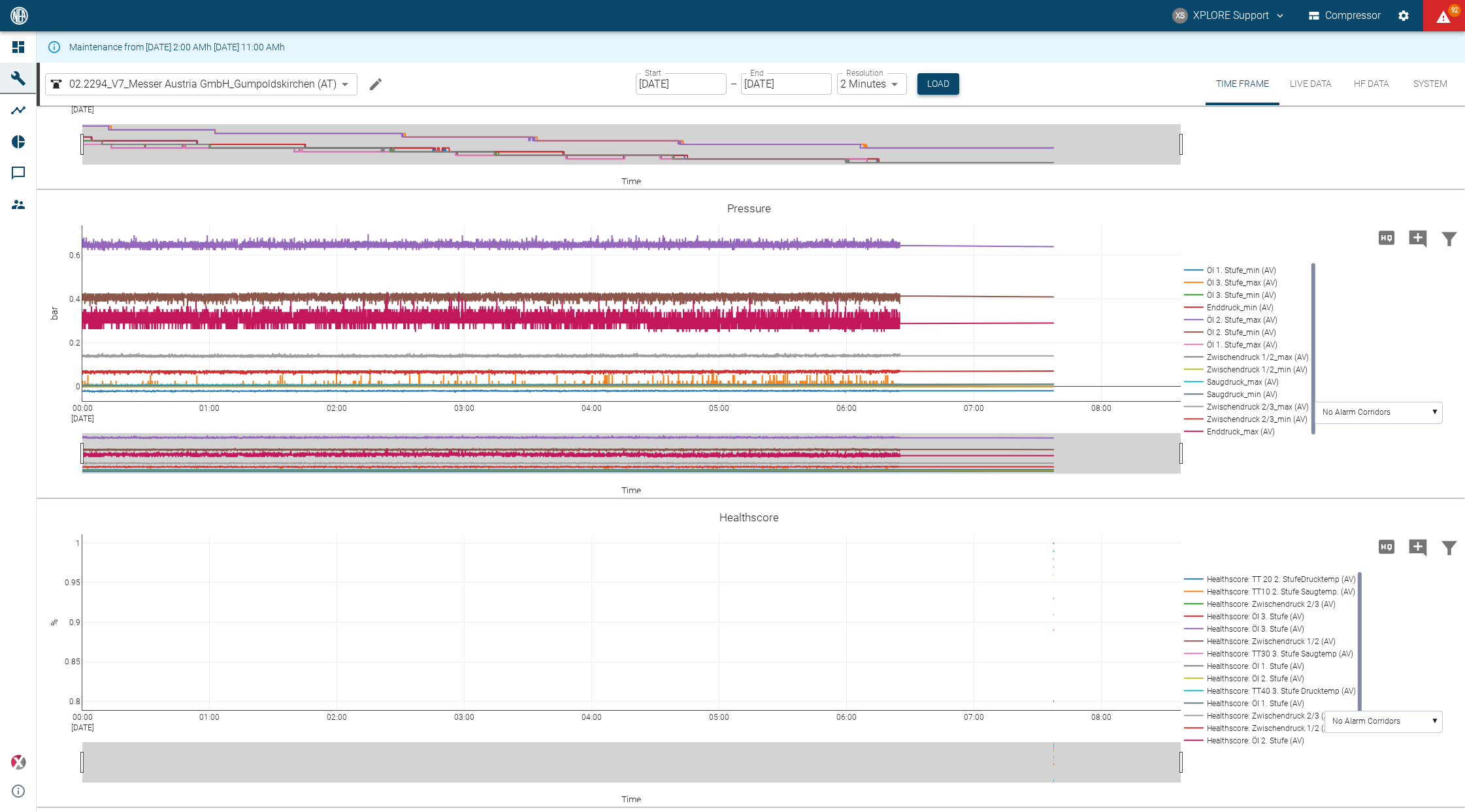
click at [928, 93] on button "Load" at bounding box center [939, 84] width 42 height 21
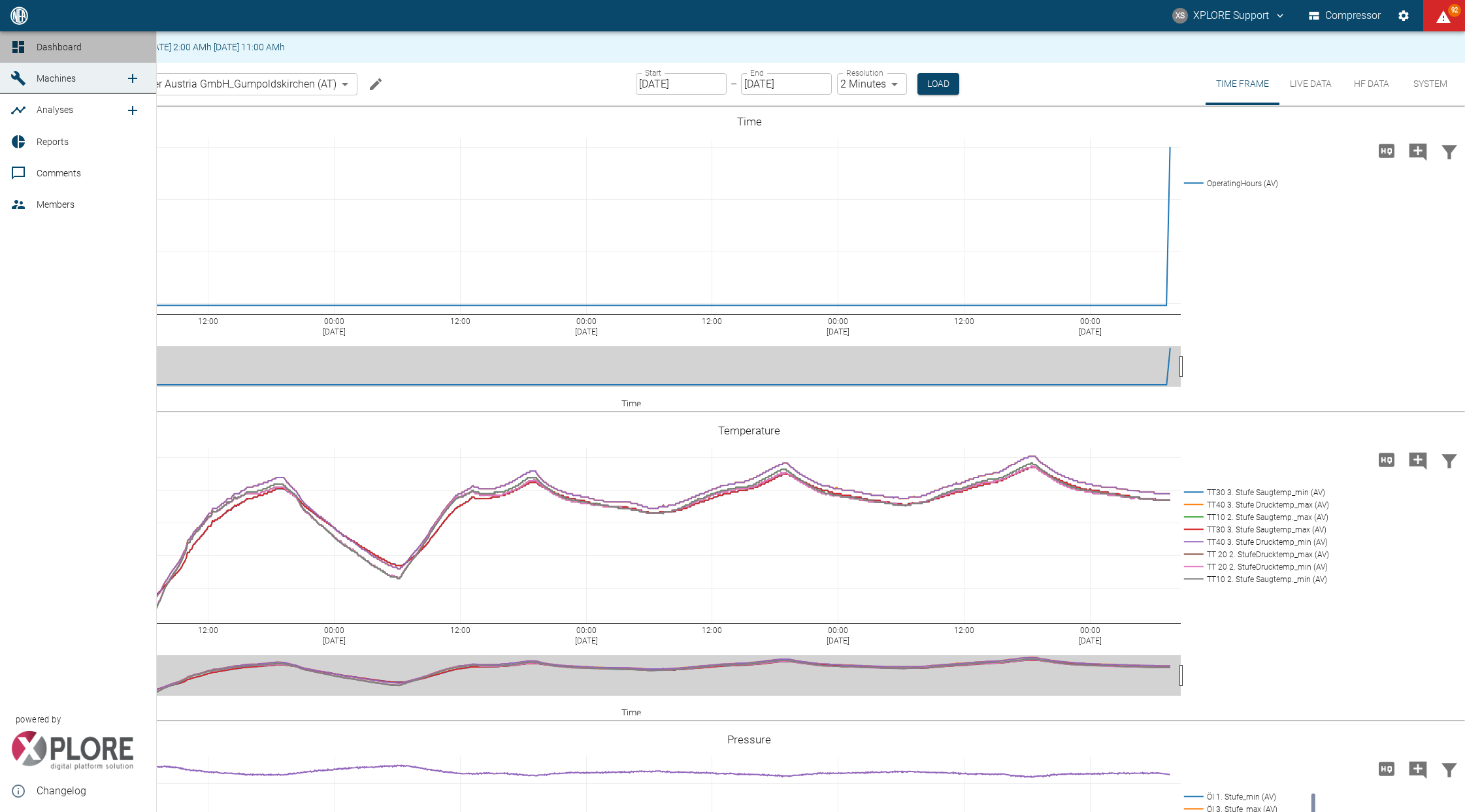
click at [22, 48] on icon at bounding box center [18, 47] width 12 height 12
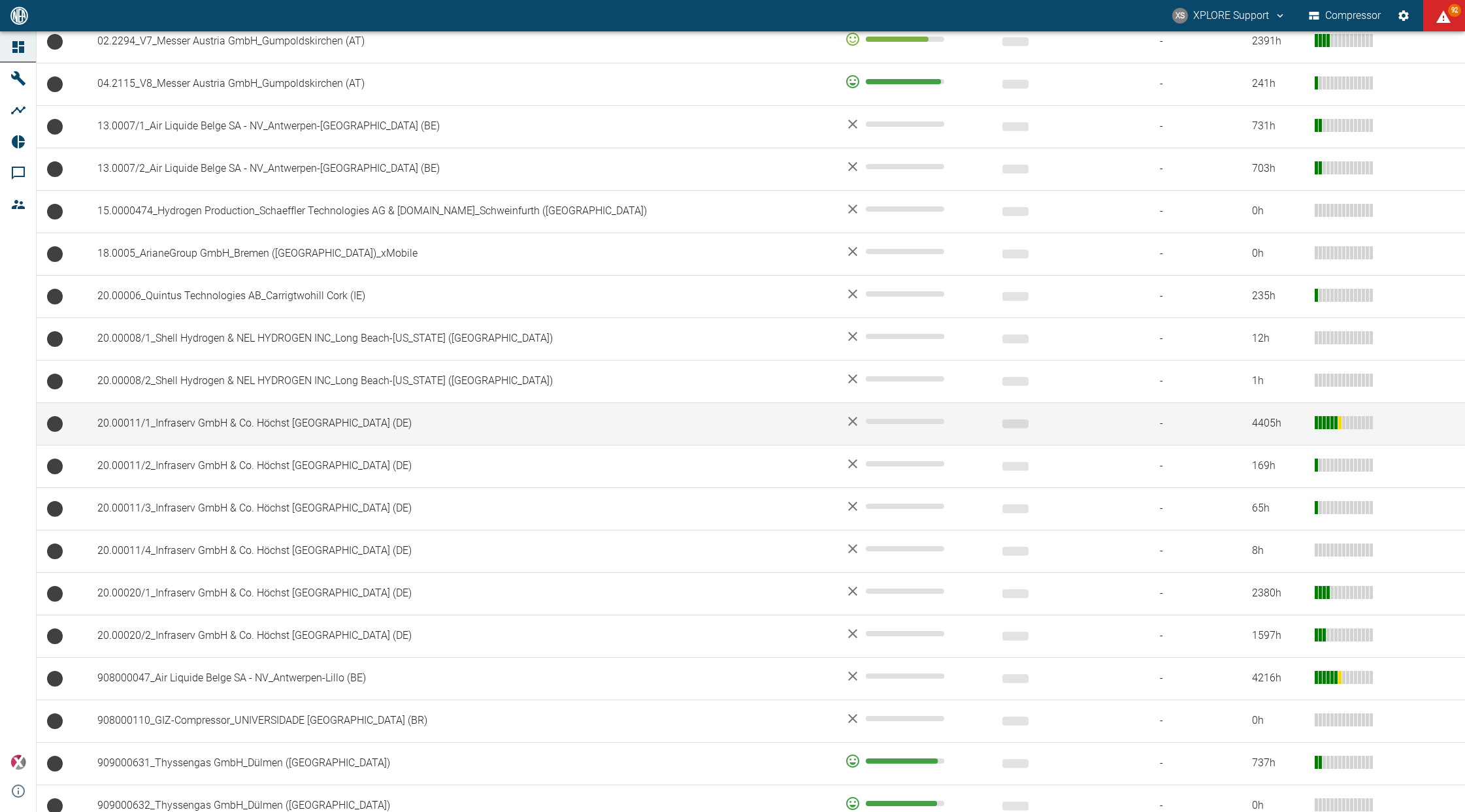
scroll to position [873, 0]
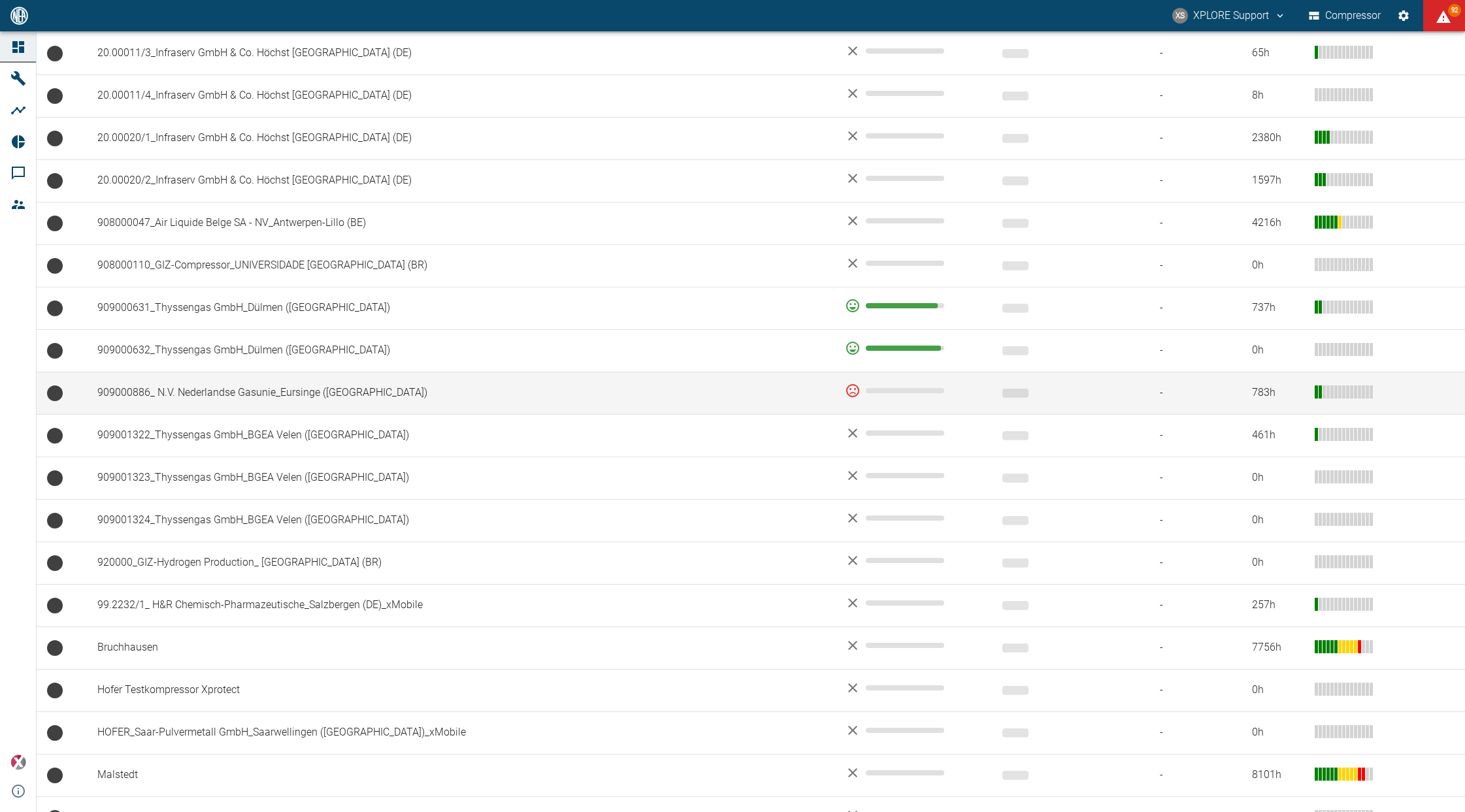
click at [568, 397] on td "909000886_ N.V. Nederlandse Gasunie_Eursinge ([GEOGRAPHIC_DATA])" at bounding box center [461, 393] width 748 height 42
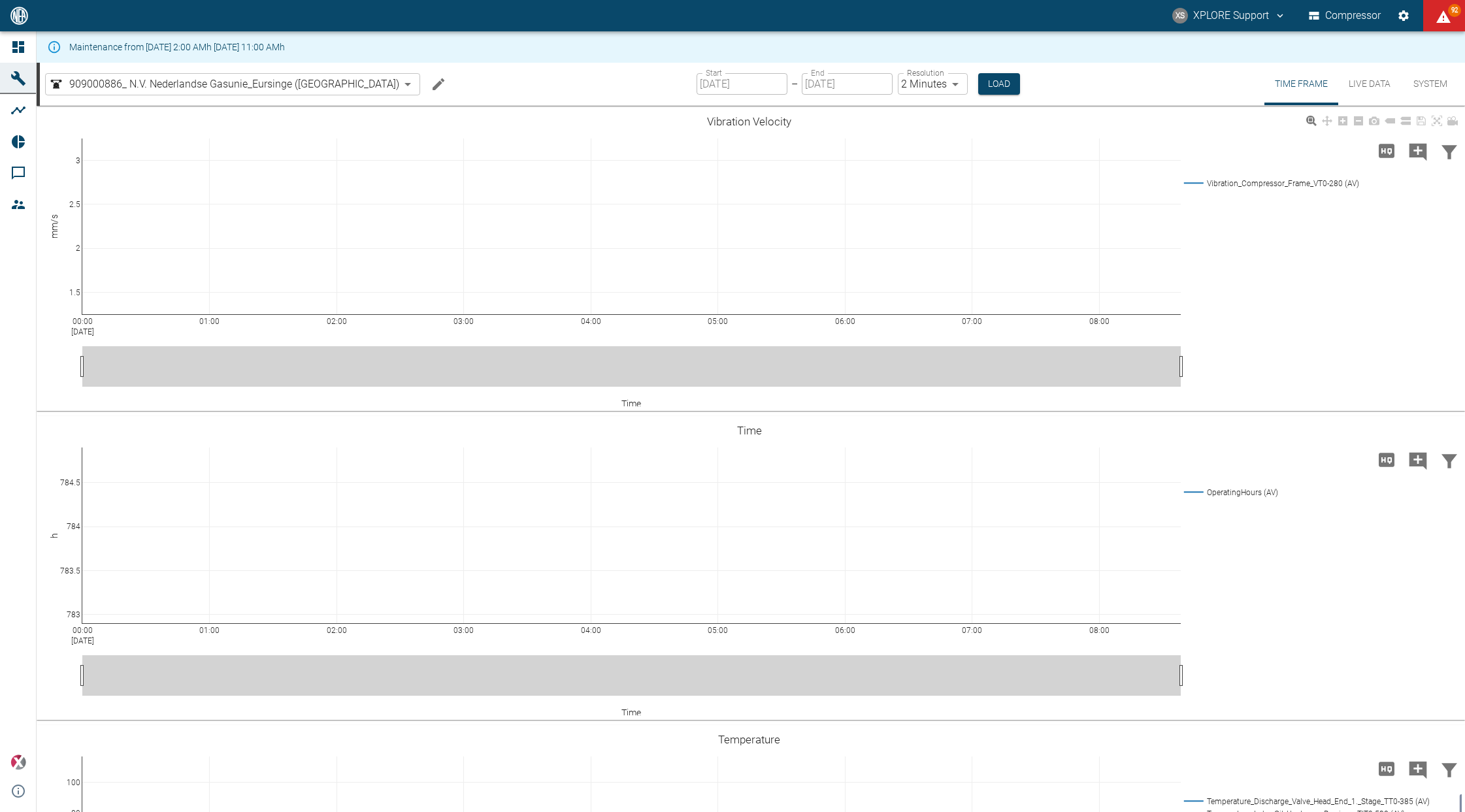
type input "2min"
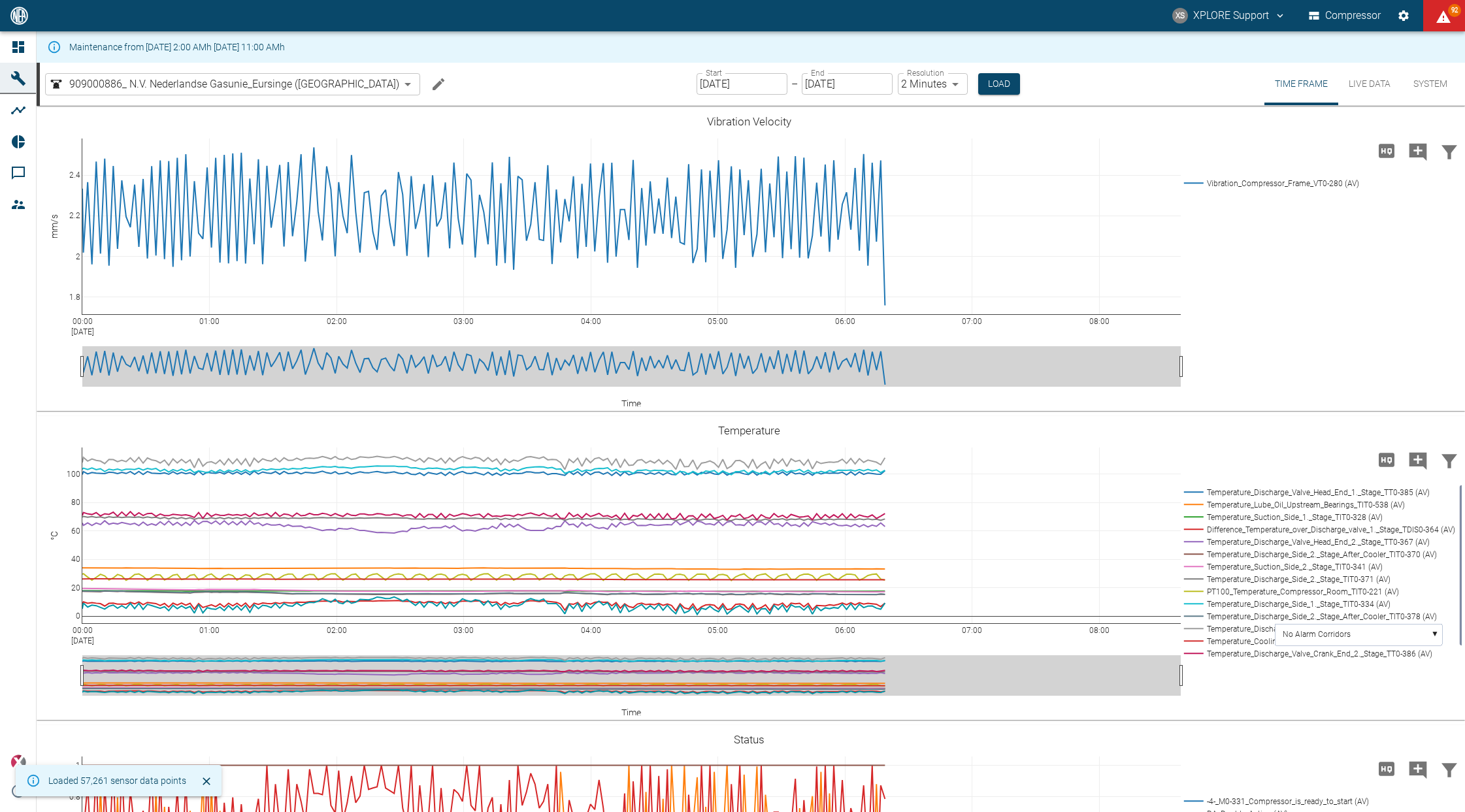
click at [802, 88] on input "[DATE]" at bounding box center [847, 84] width 91 height 21
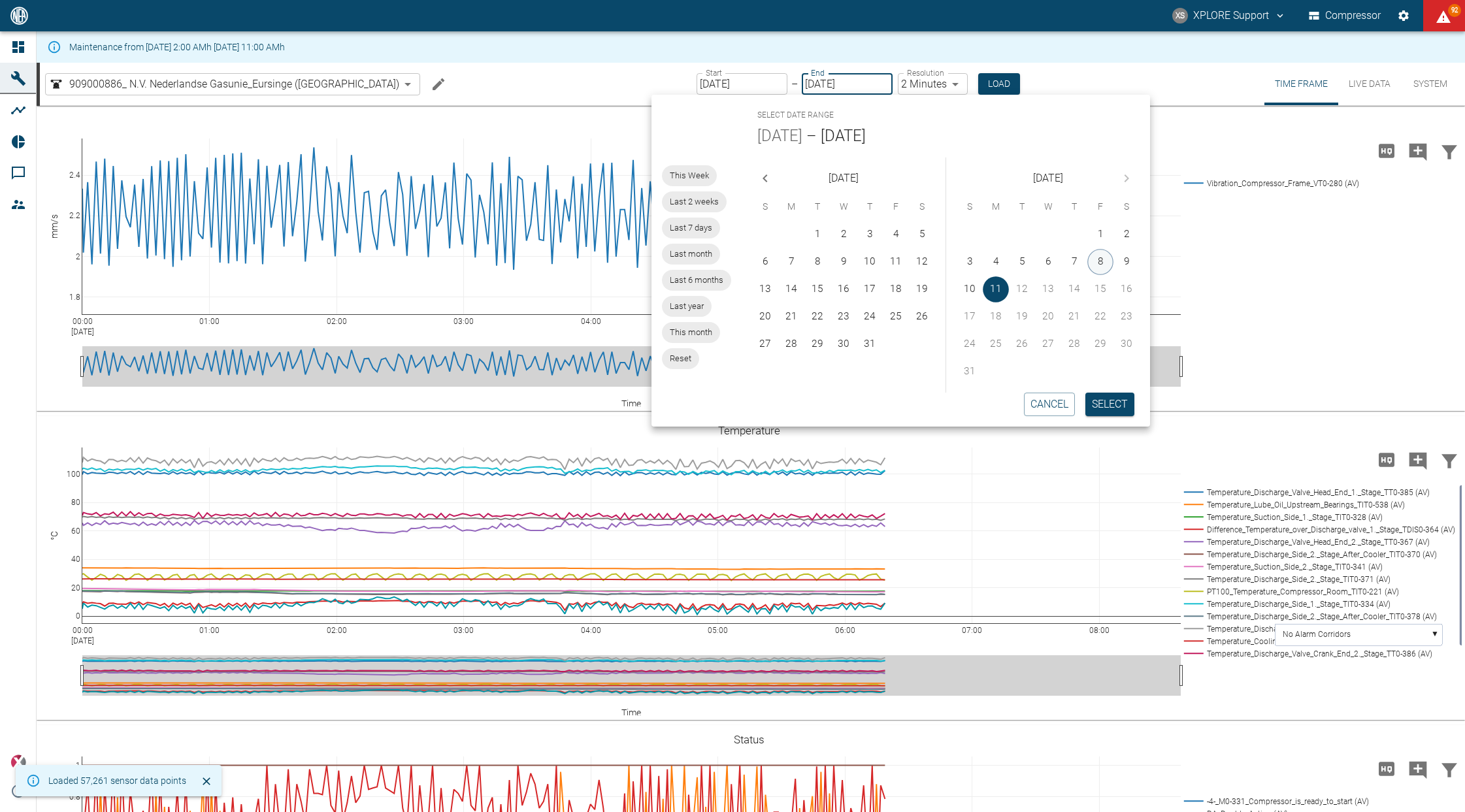
click at [1096, 259] on button "8" at bounding box center [1100, 261] width 26 height 26
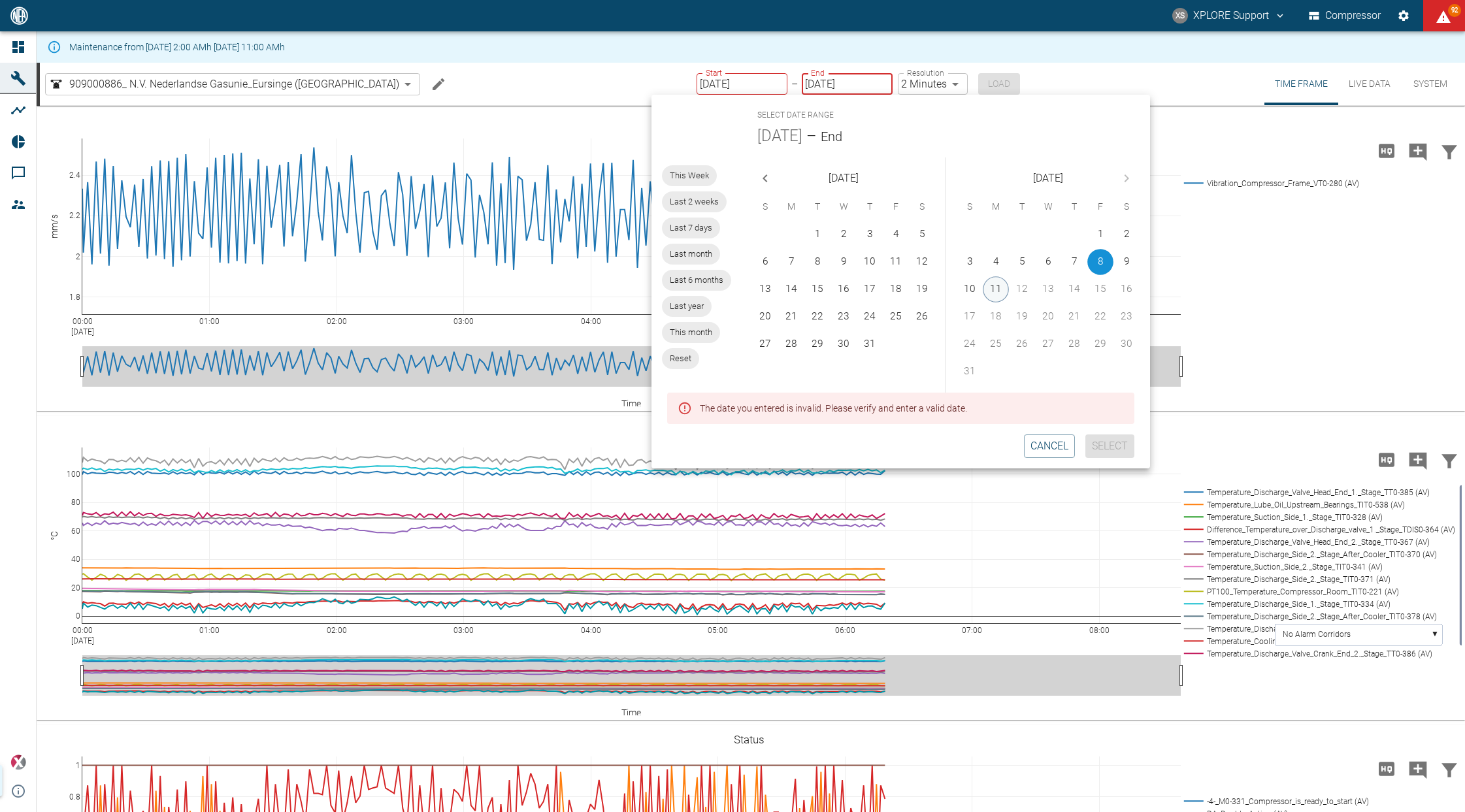
type input "[DATE]"
click at [1005, 286] on button "11" at bounding box center [996, 289] width 26 height 26
type input "[DATE]"
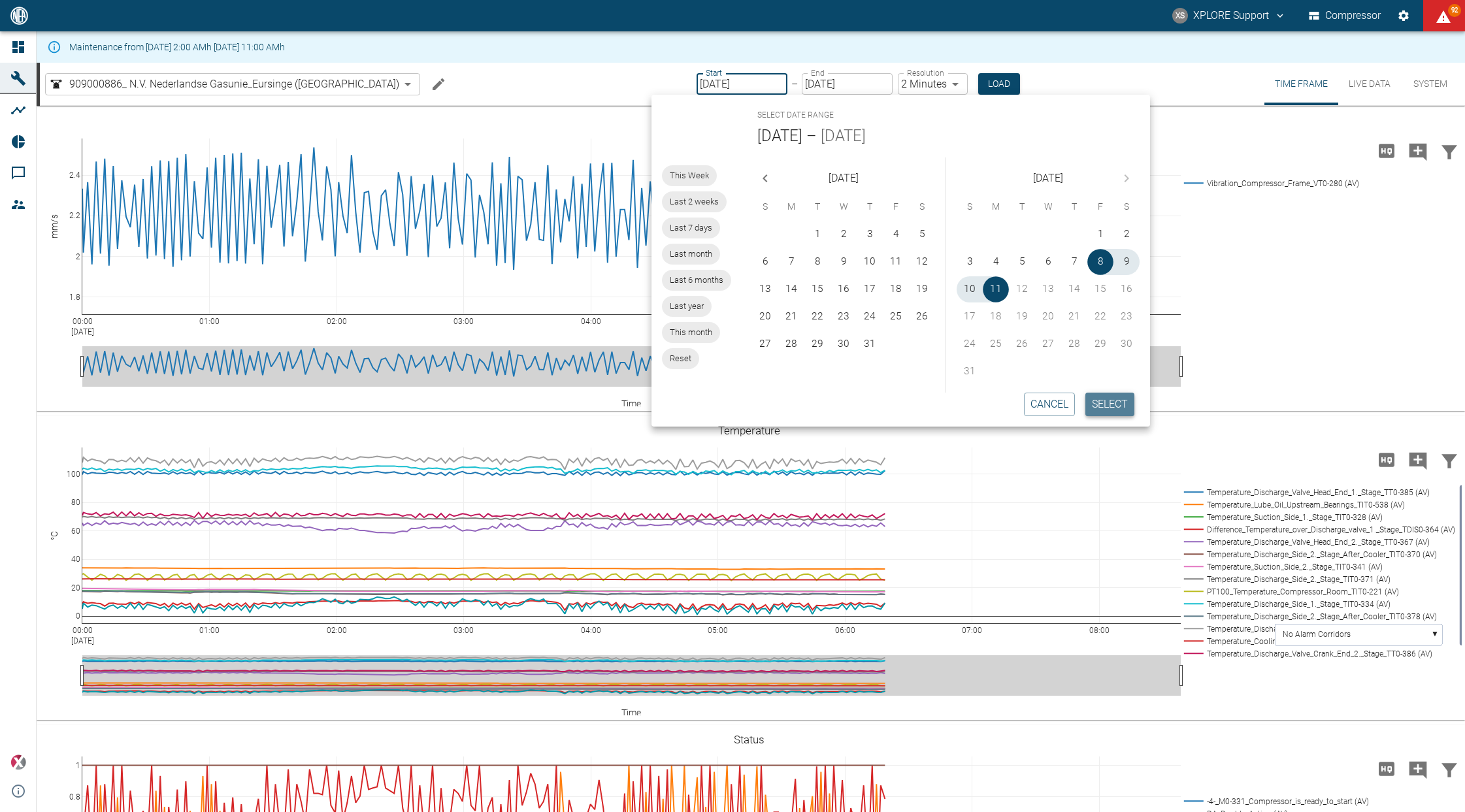
click at [1109, 406] on button "Select" at bounding box center [1110, 404] width 49 height 24
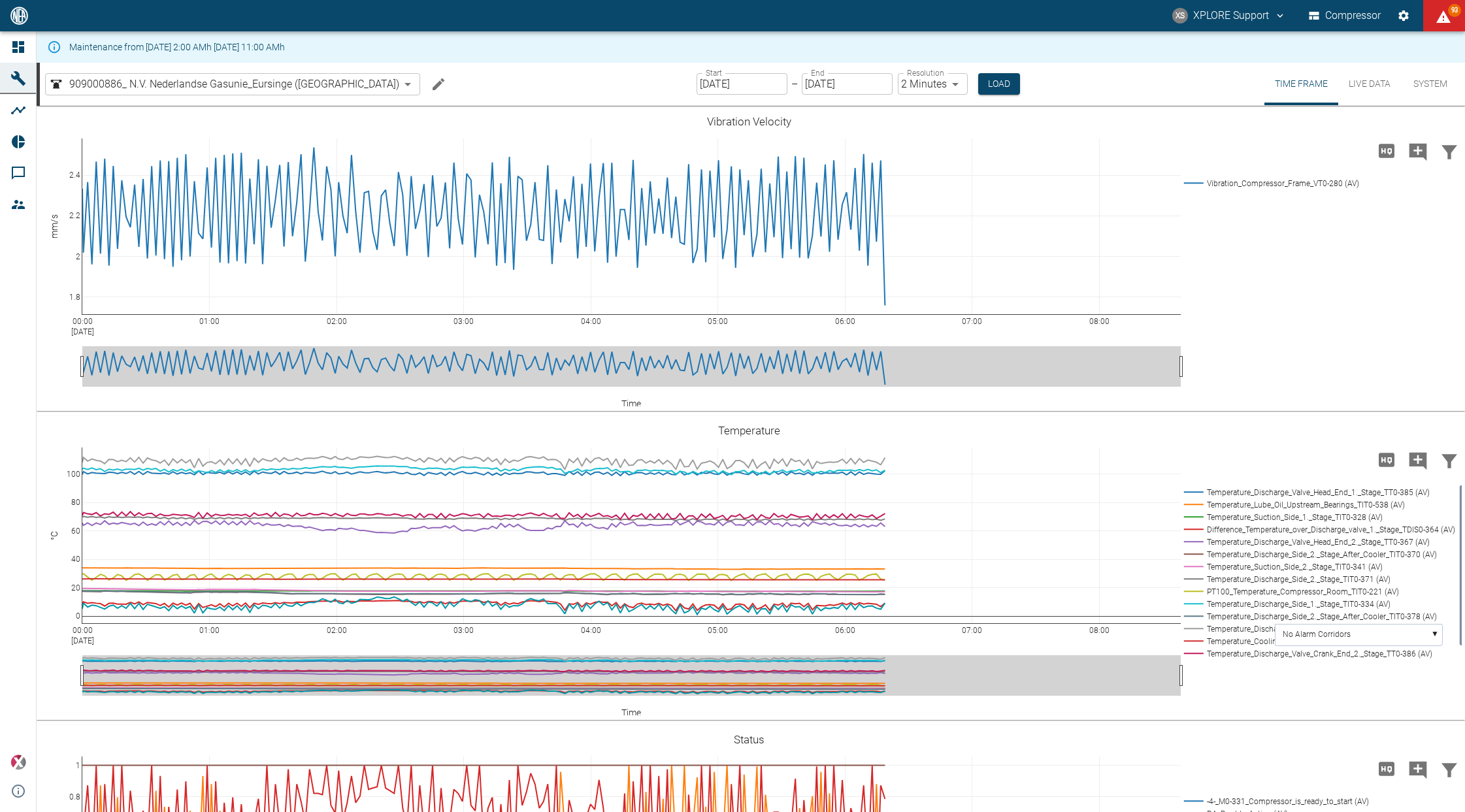
click at [1121, 406] on div "Select date range Aug 8 – Aug 11 This Week Last 2 weeks Last 7 days Last month …" at bounding box center [901, 261] width 498 height 332
click at [978, 86] on button "Load" at bounding box center [999, 84] width 42 height 21
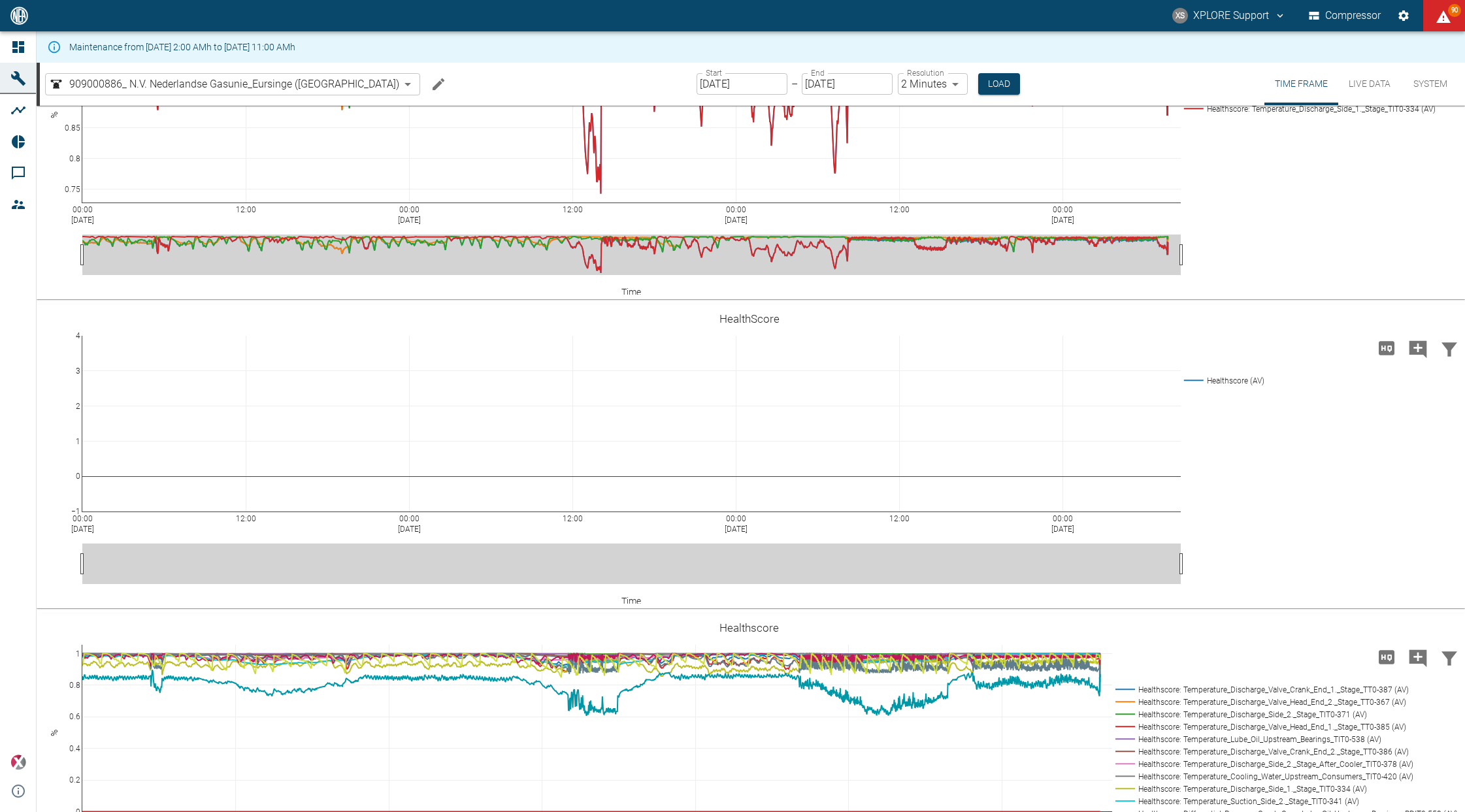
scroll to position [2244, 0]
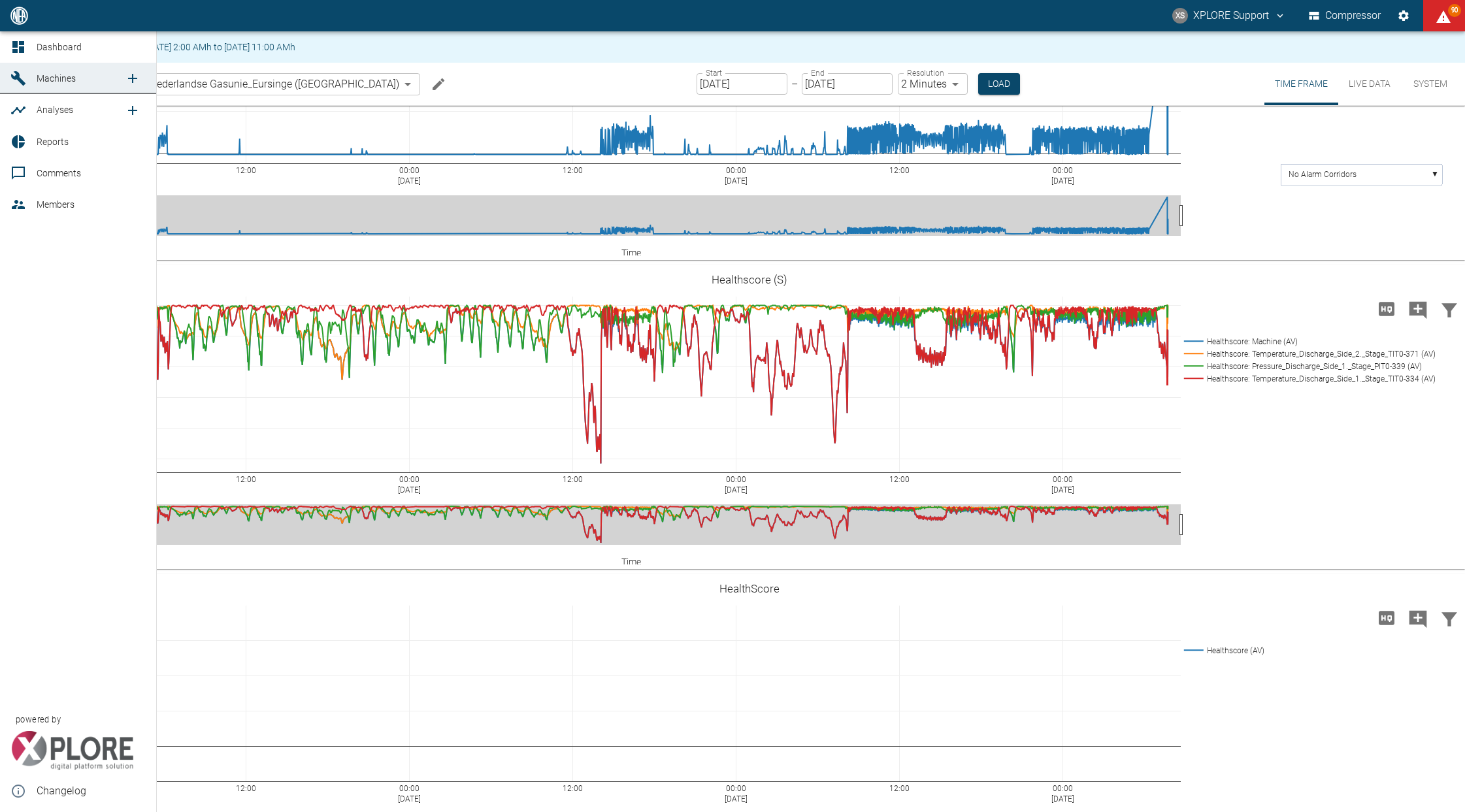
click at [6, 45] on link "Dashboard" at bounding box center [78, 47] width 156 height 32
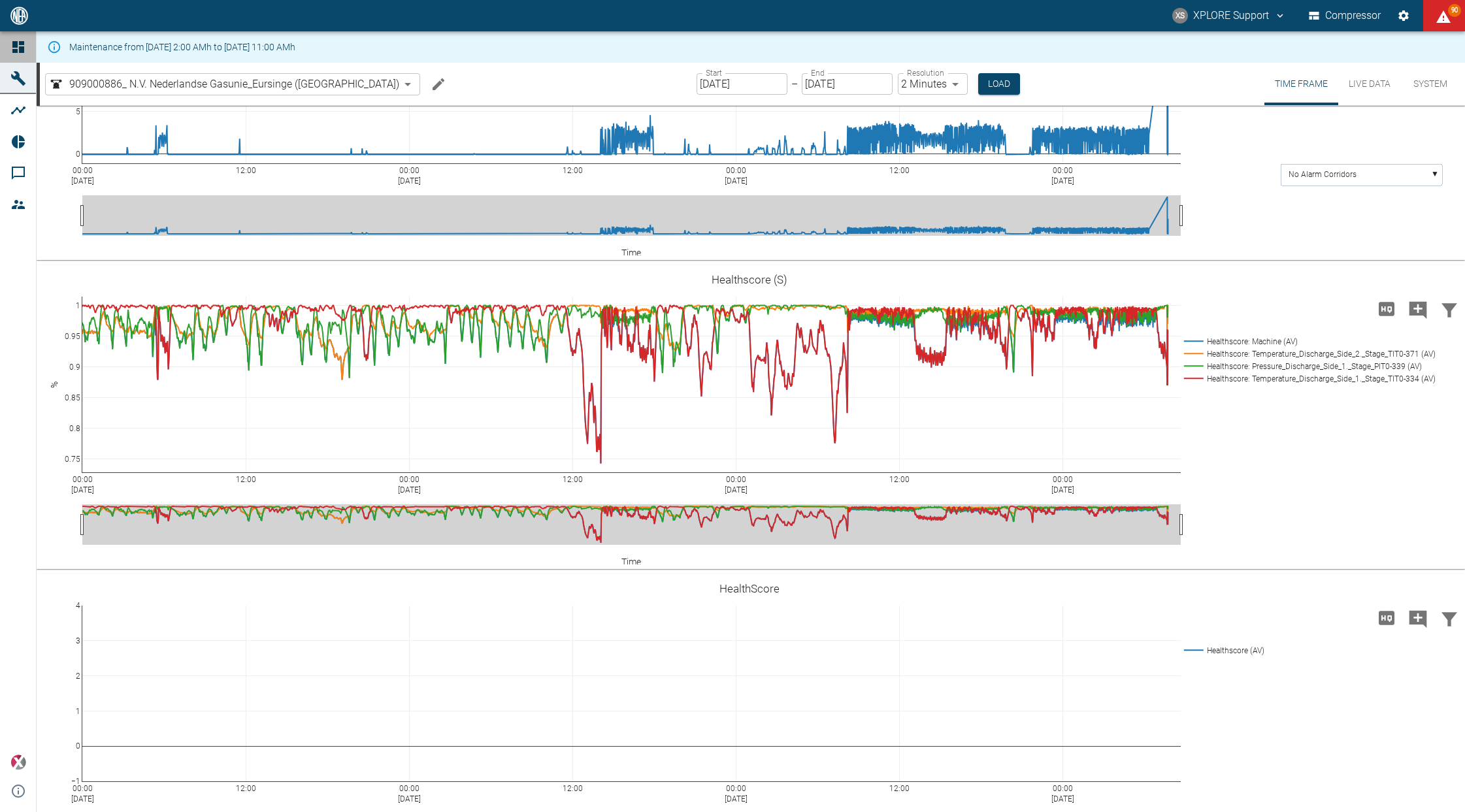
click at [9, 45] on link "Dashboard" at bounding box center [17, 47] width 36 height 32
